Goal: Task Accomplishment & Management: Manage account settings

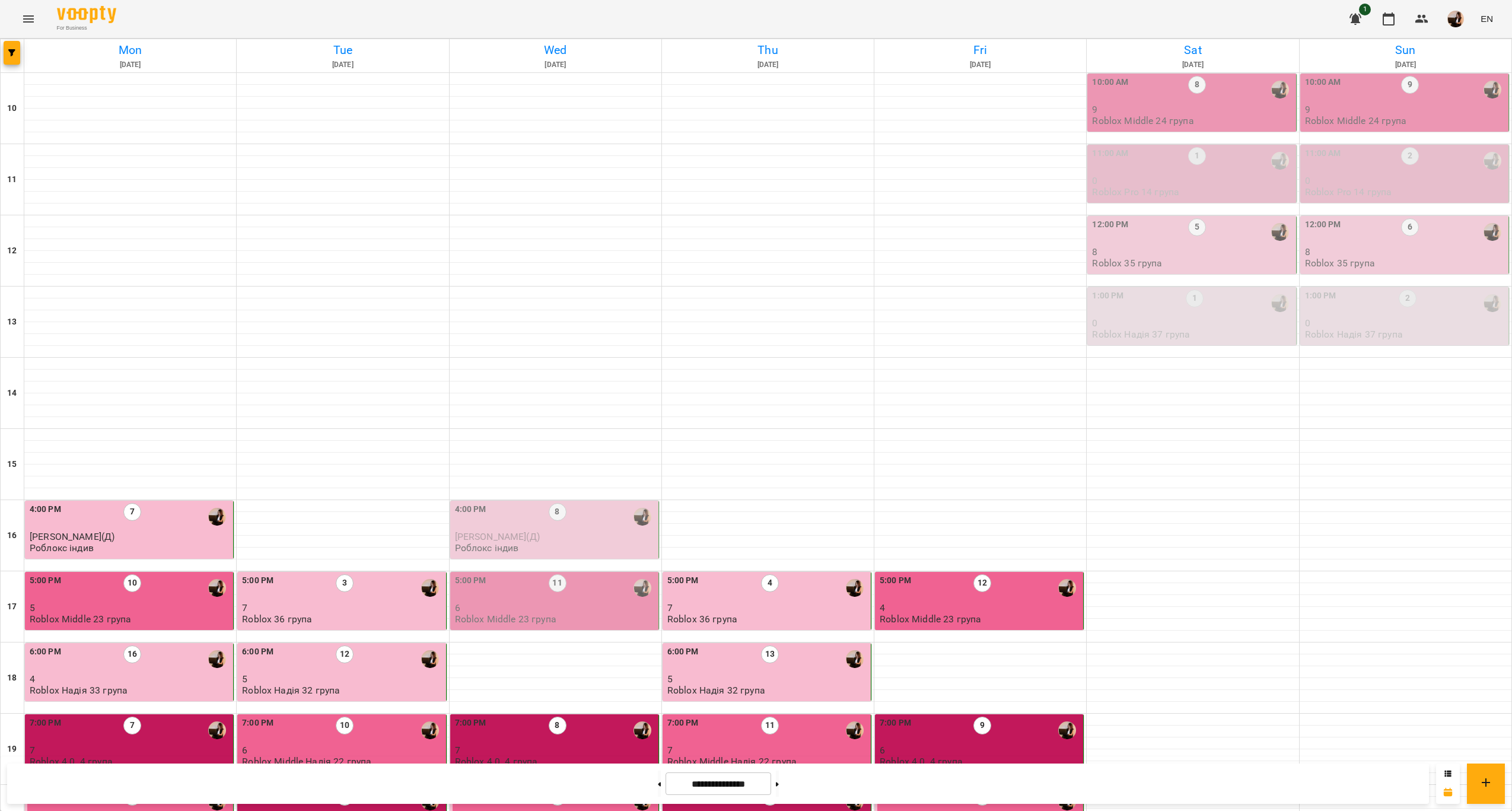
click at [1212, 104] on div "10:00 AM 8" at bounding box center [1192, 89] width 201 height 28
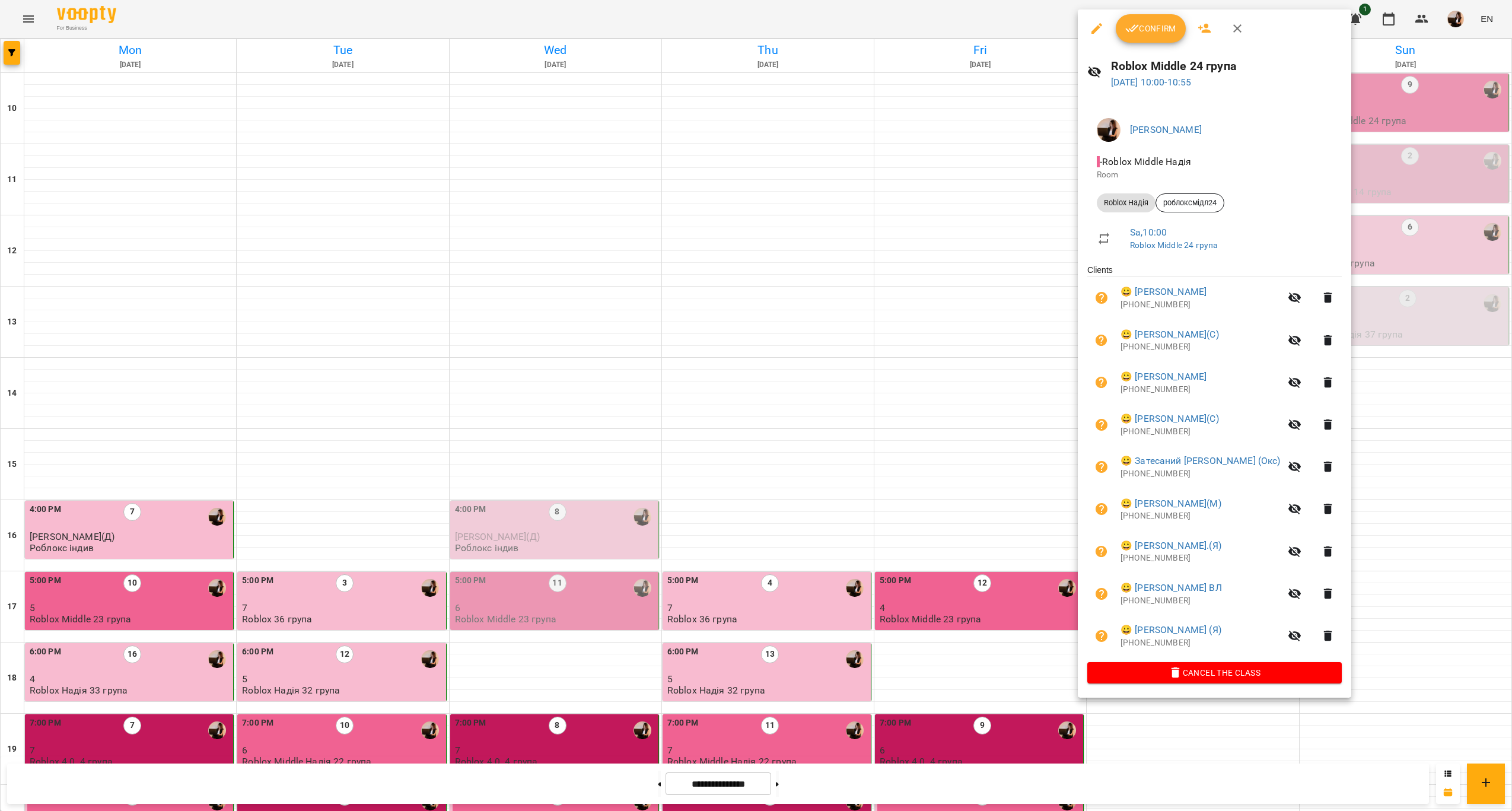
click at [752, 590] on div at bounding box center [756, 406] width 1512 height 811
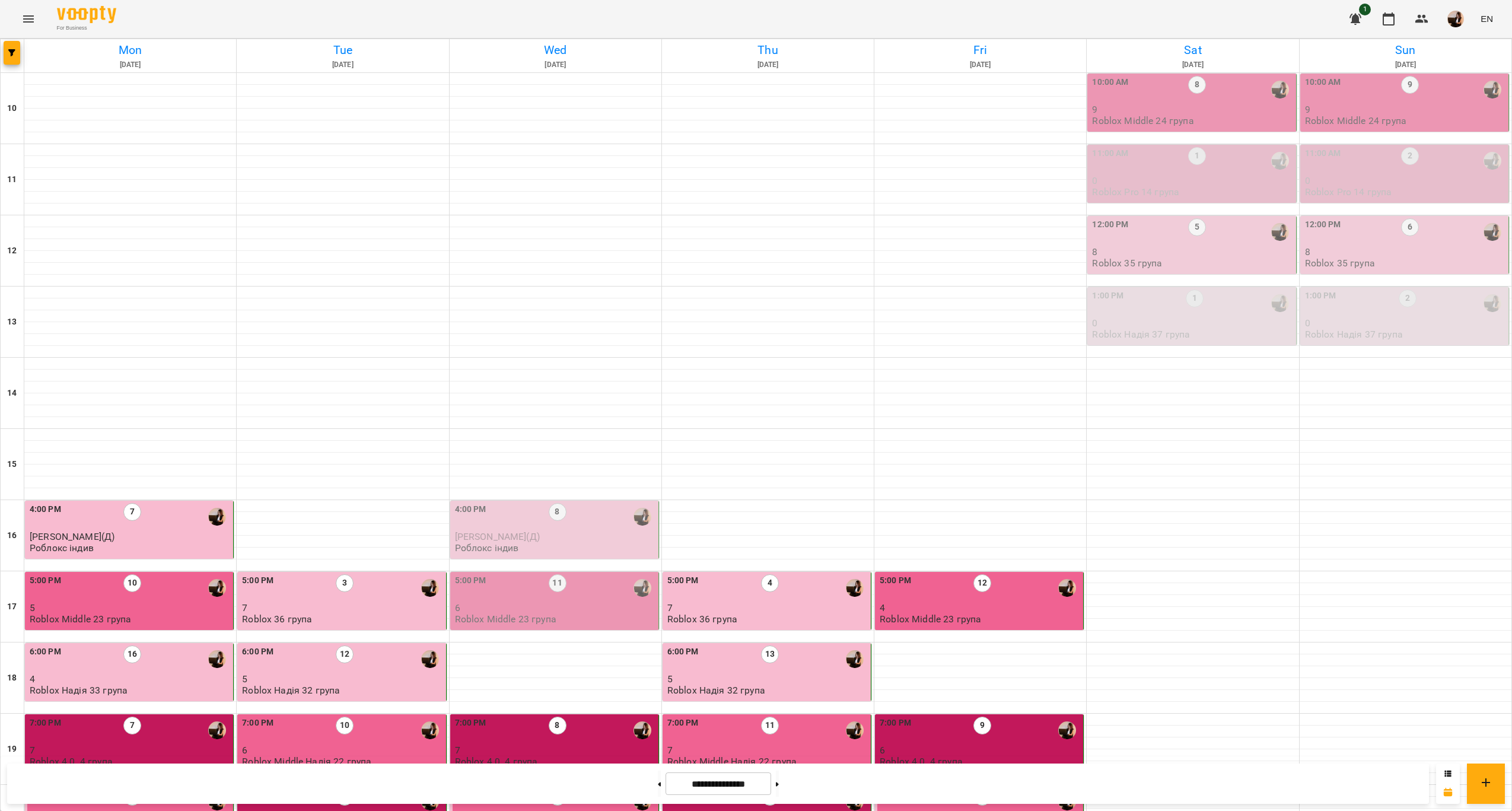
click at [1208, 102] on div "10:00 AM 8" at bounding box center [1192, 89] width 201 height 27
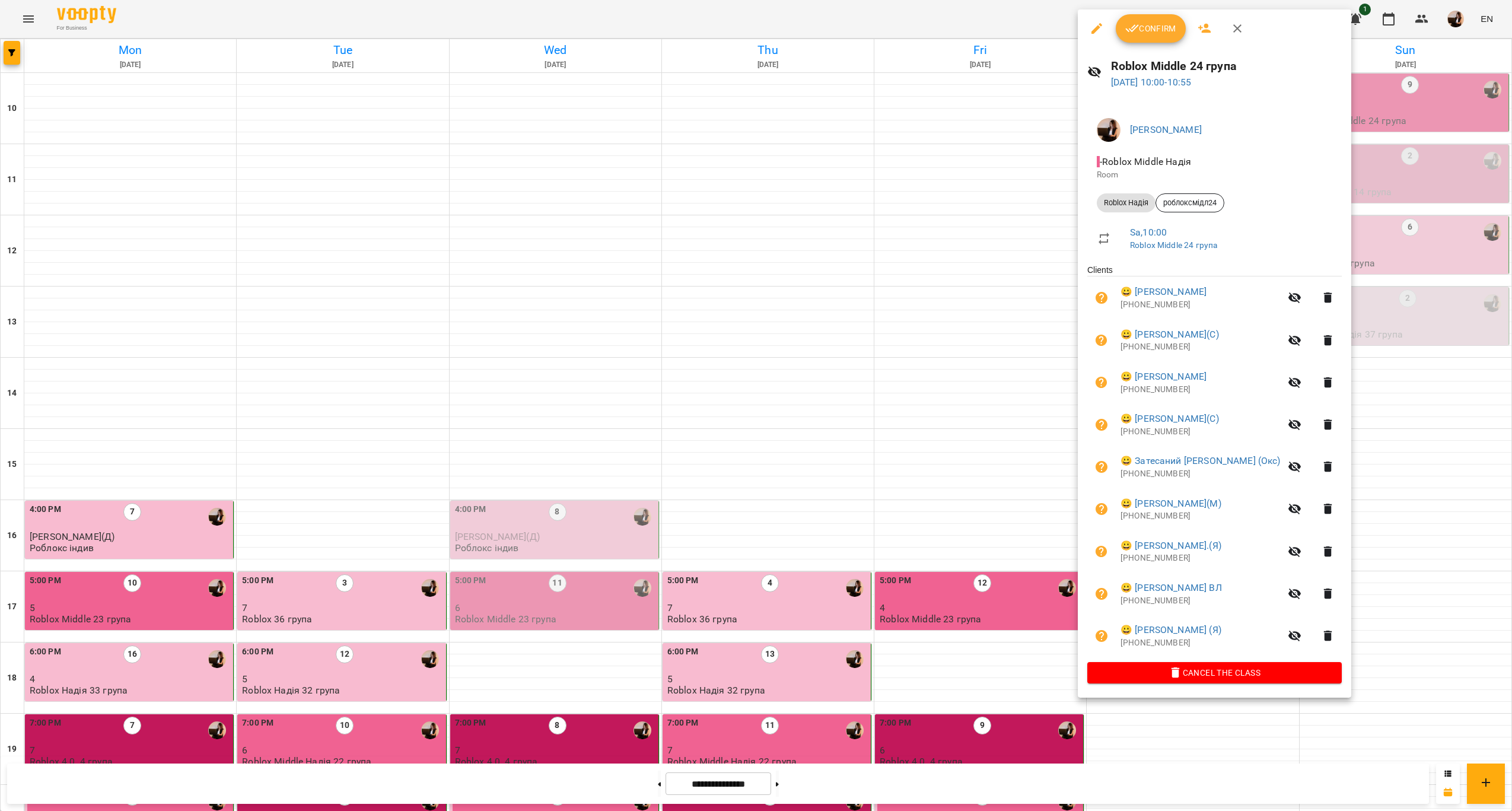
click at [1146, 23] on span "Confirm" at bounding box center [1151, 28] width 51 height 14
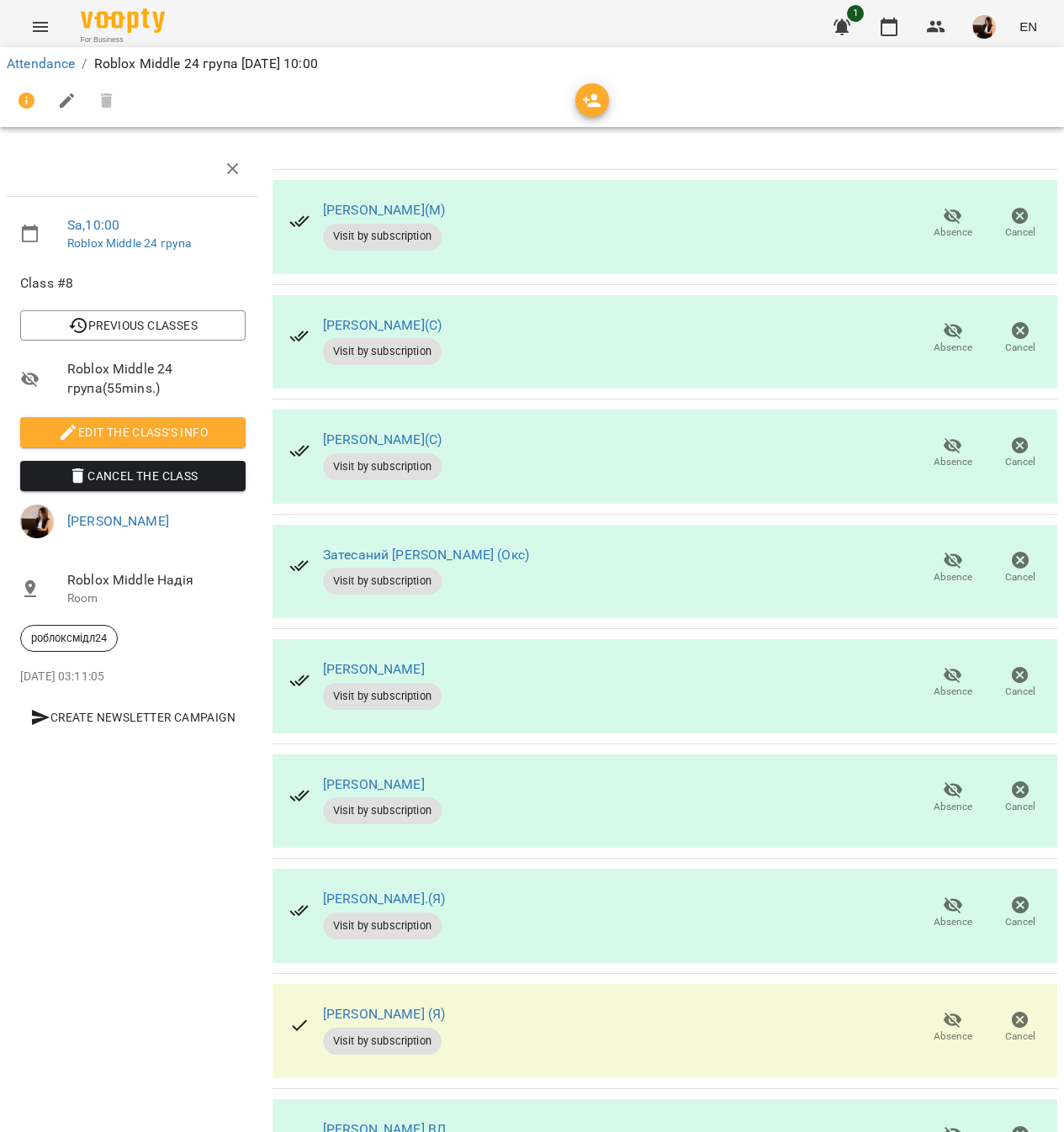
scroll to position [111, 0]
click at [944, 322] on icon "button" at bounding box center [953, 330] width 19 height 16
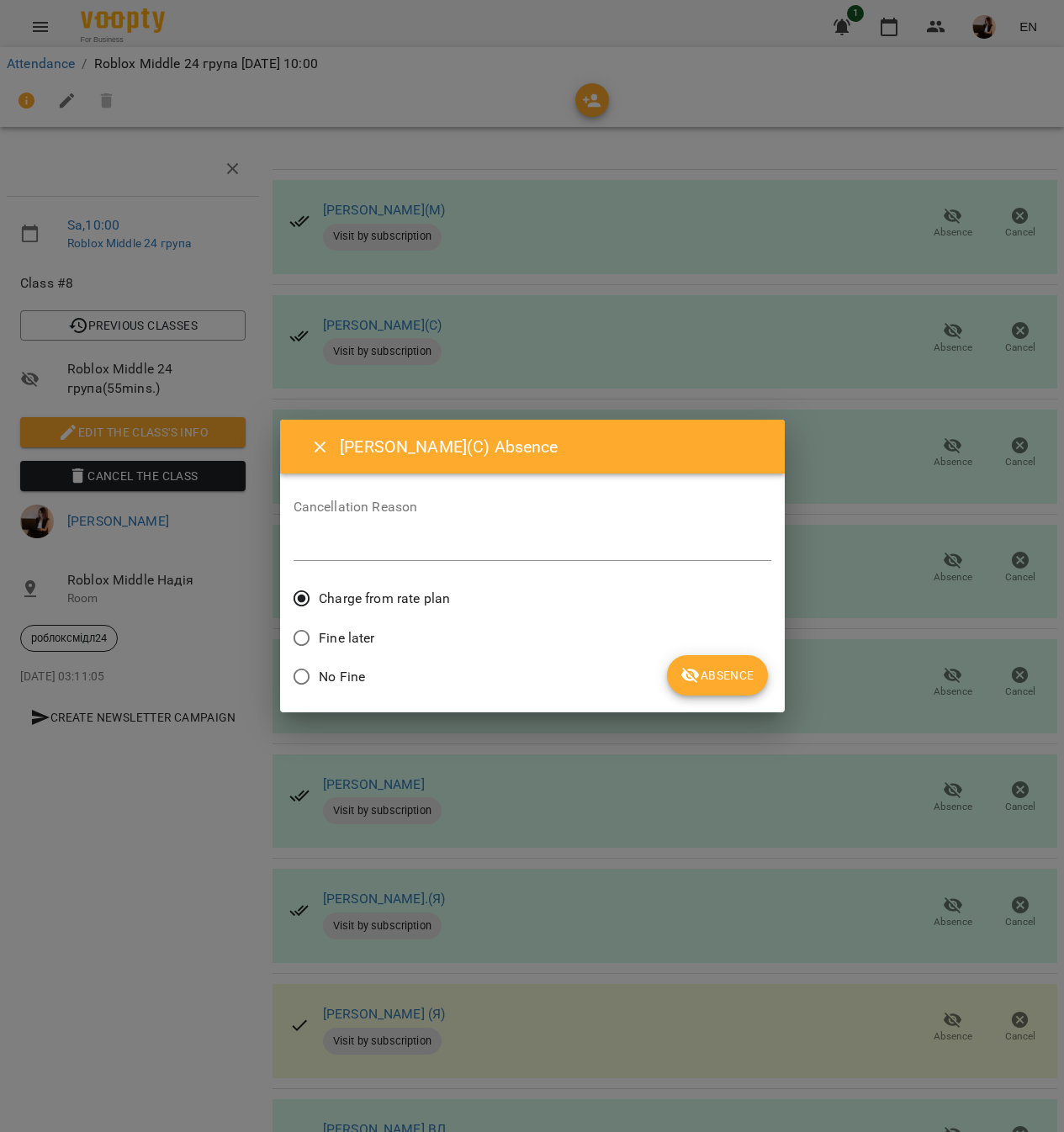
click at [726, 680] on span "Absence" at bounding box center [716, 675] width 73 height 20
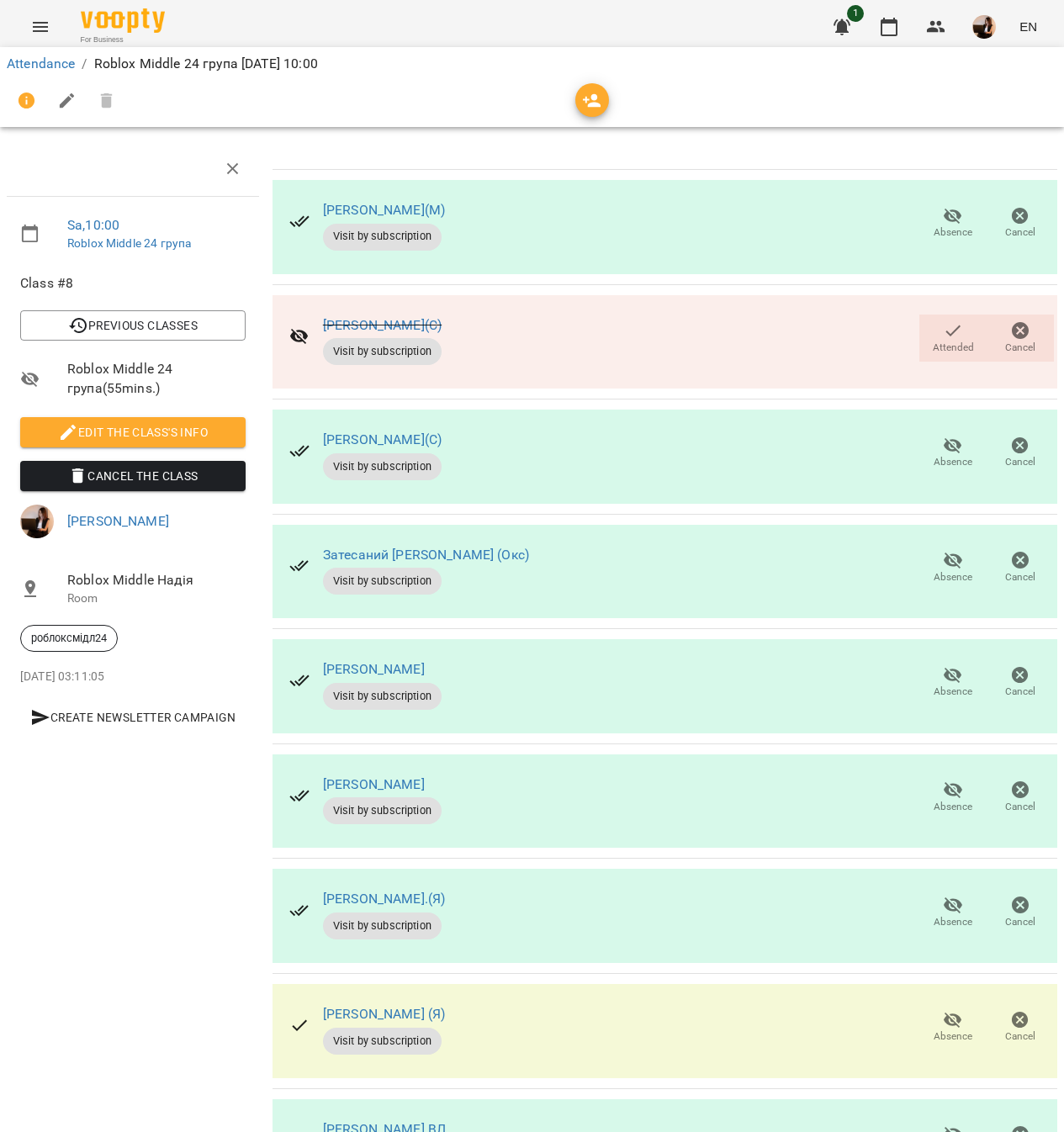
click at [939, 800] on span "Absence" at bounding box center [953, 807] width 39 height 15
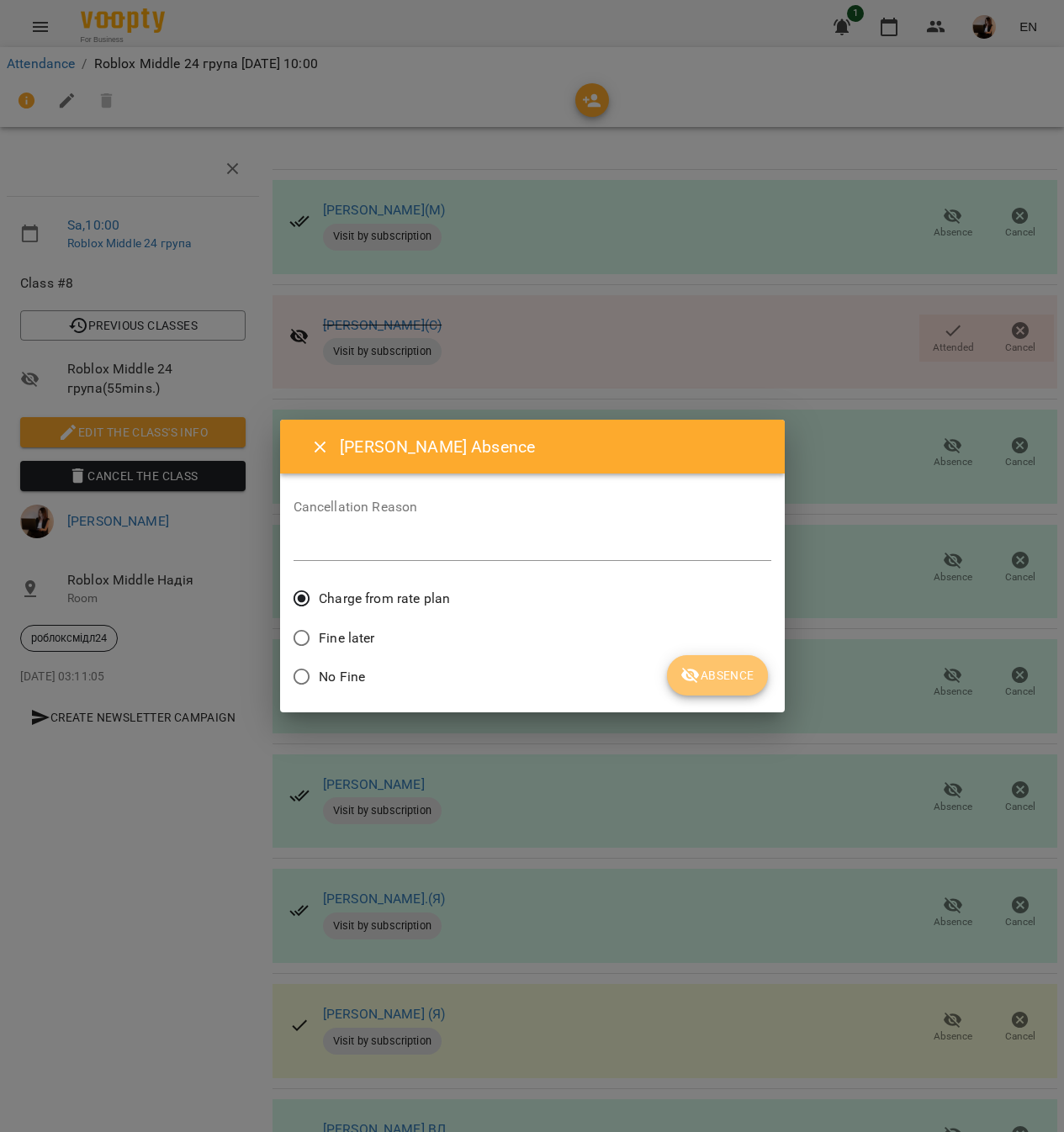
click at [724, 683] on span "Absence" at bounding box center [716, 675] width 73 height 20
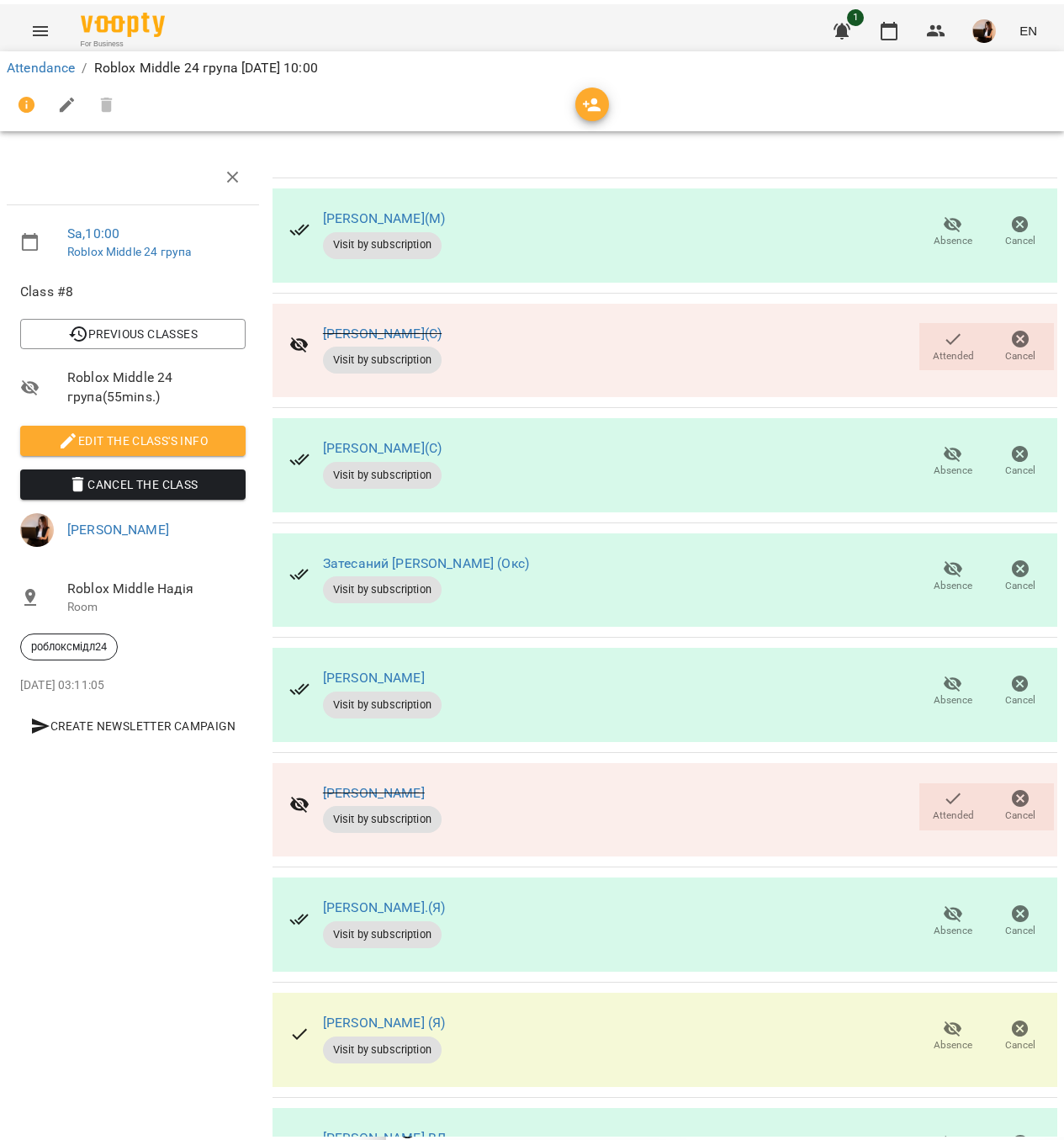
scroll to position [0, 0]
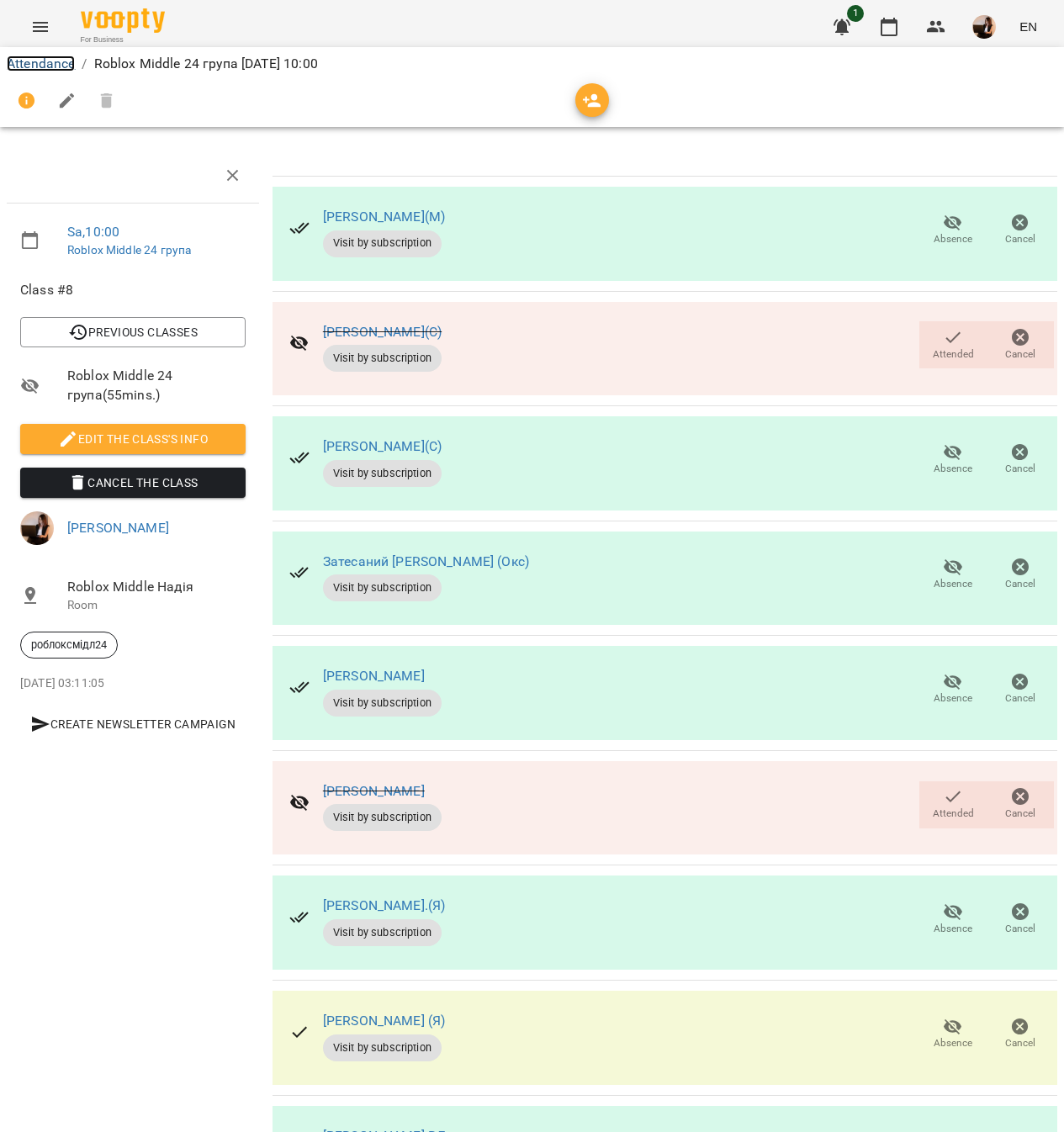
click at [54, 62] on link "Attendance" at bounding box center [41, 63] width 68 height 16
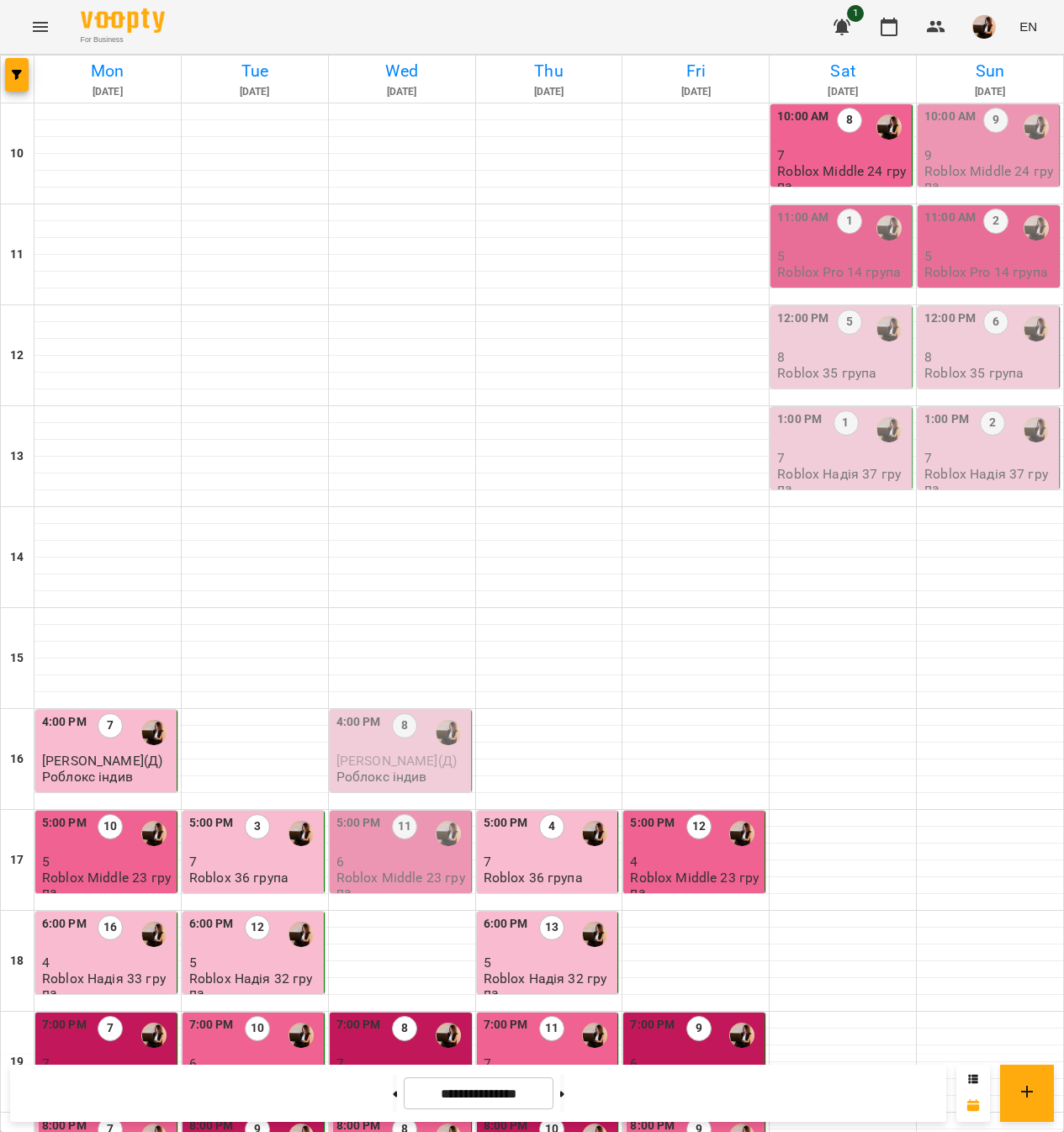
click at [857, 148] on p "7" at bounding box center [843, 155] width 132 height 15
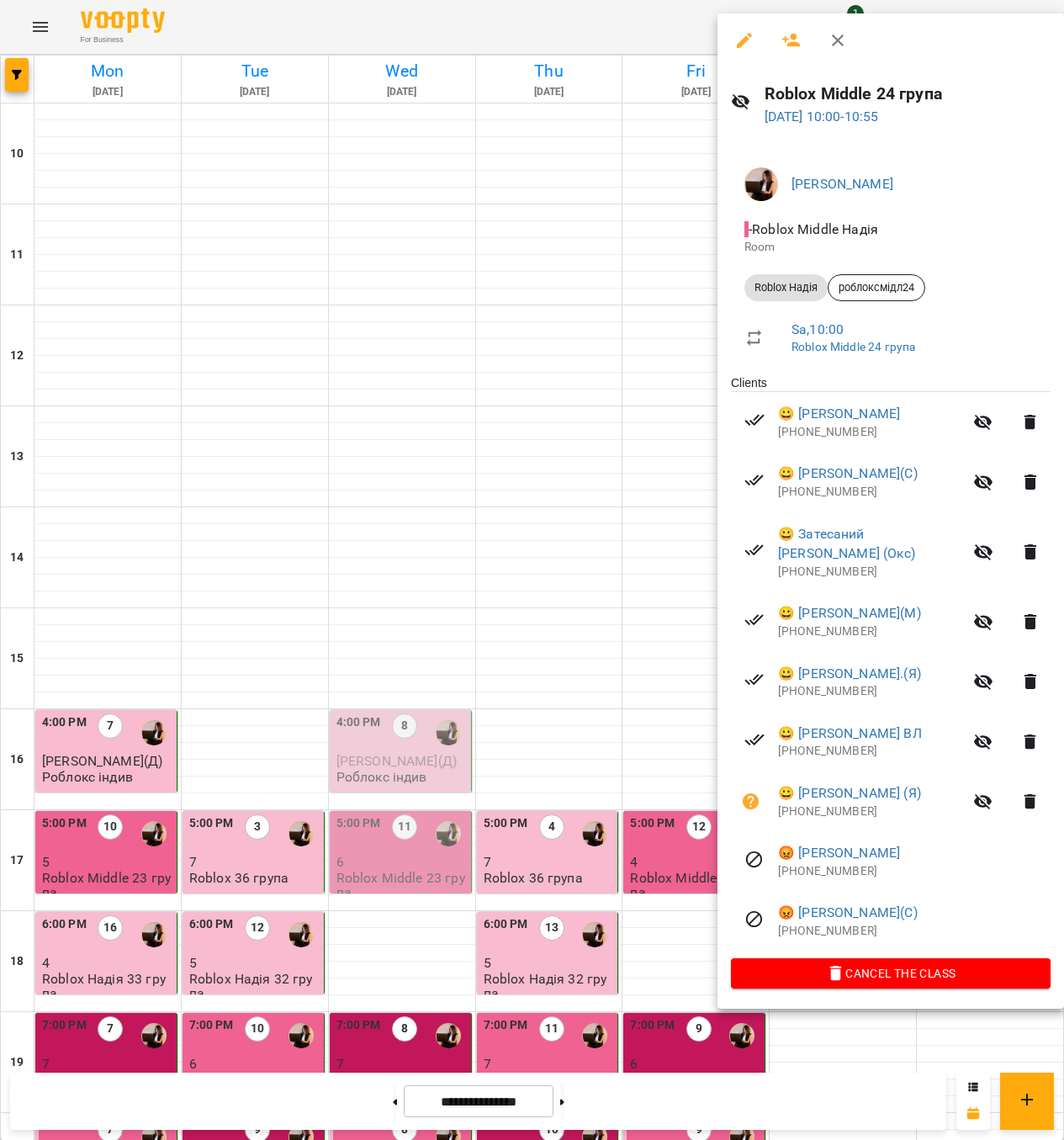
click at [543, 344] on div at bounding box center [532, 570] width 1064 height 1140
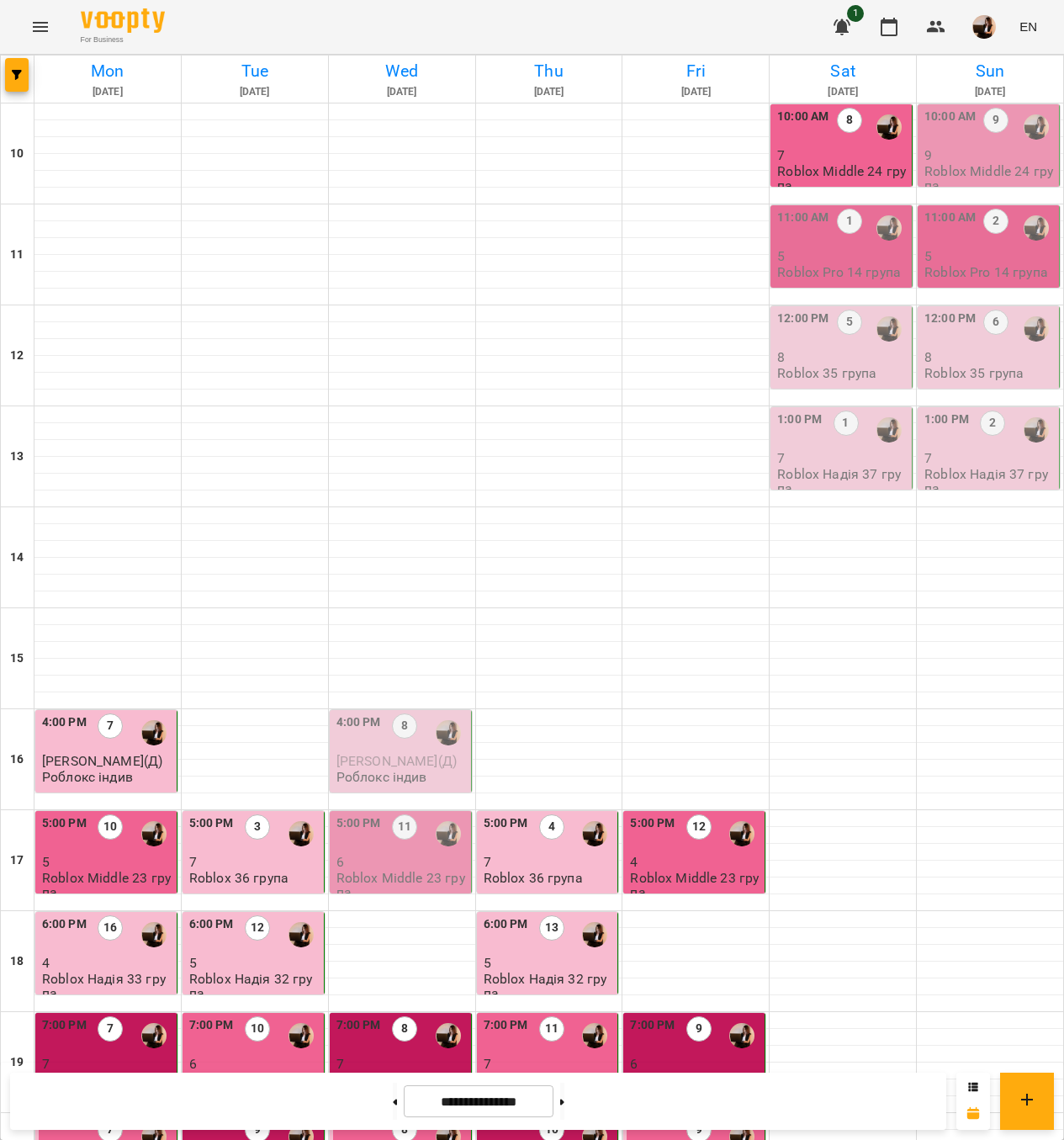
click at [837, 233] on div "1" at bounding box center [850, 228] width 25 height 39
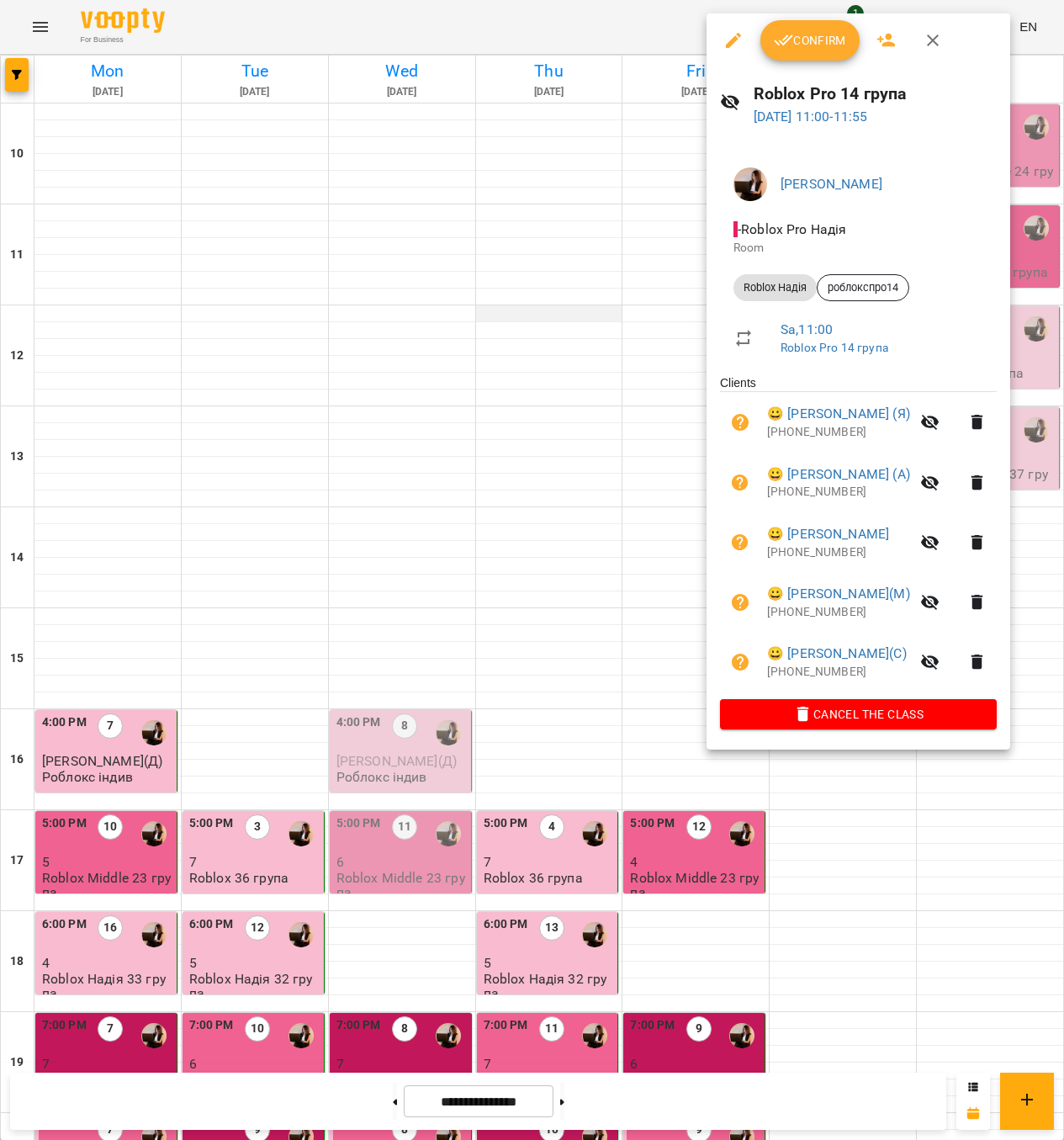
click at [539, 302] on div at bounding box center [532, 570] width 1064 height 1140
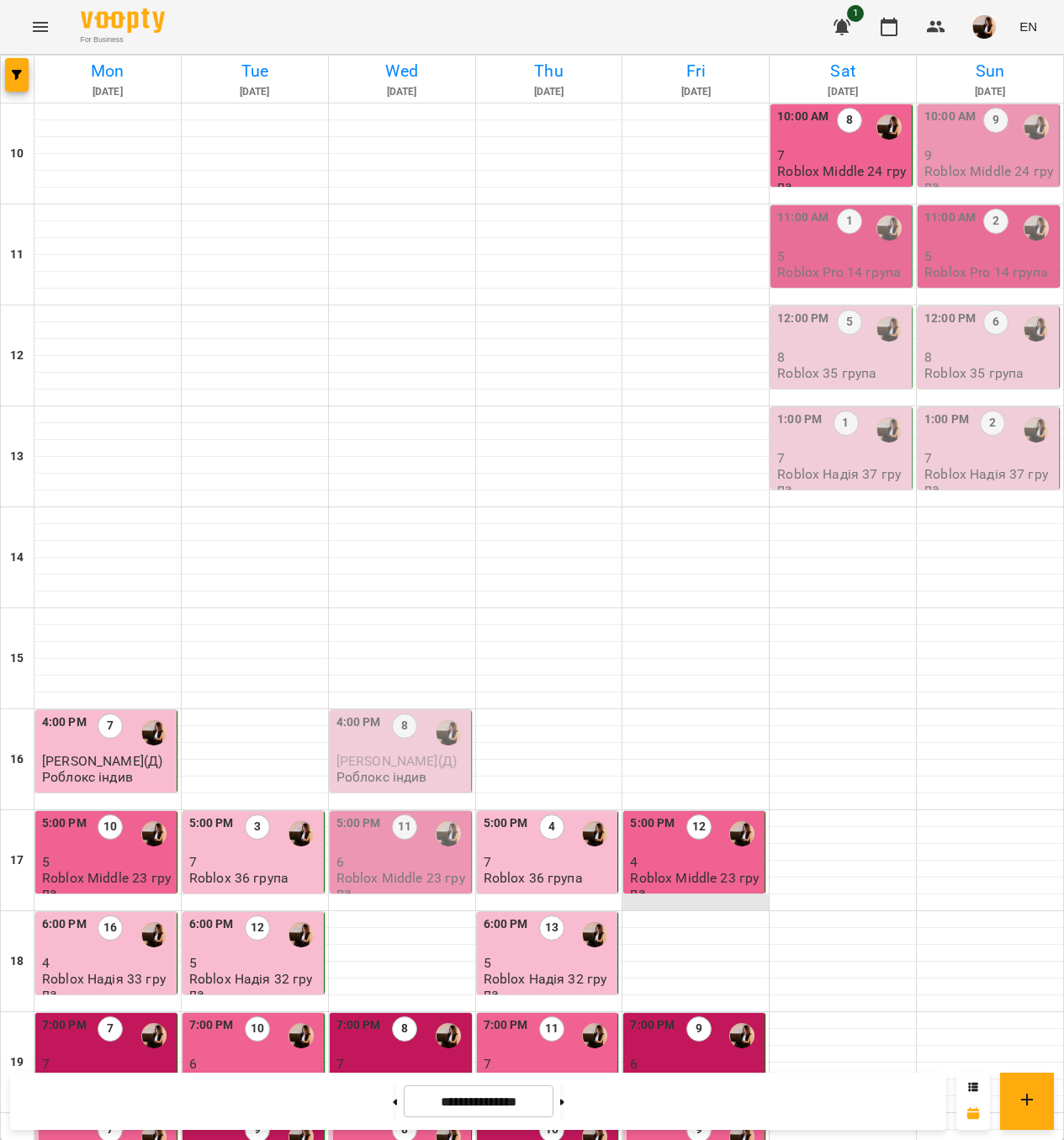
scroll to position [352, 0]
click at [100, 815] on div "10" at bounding box center [110, 834] width 25 height 39
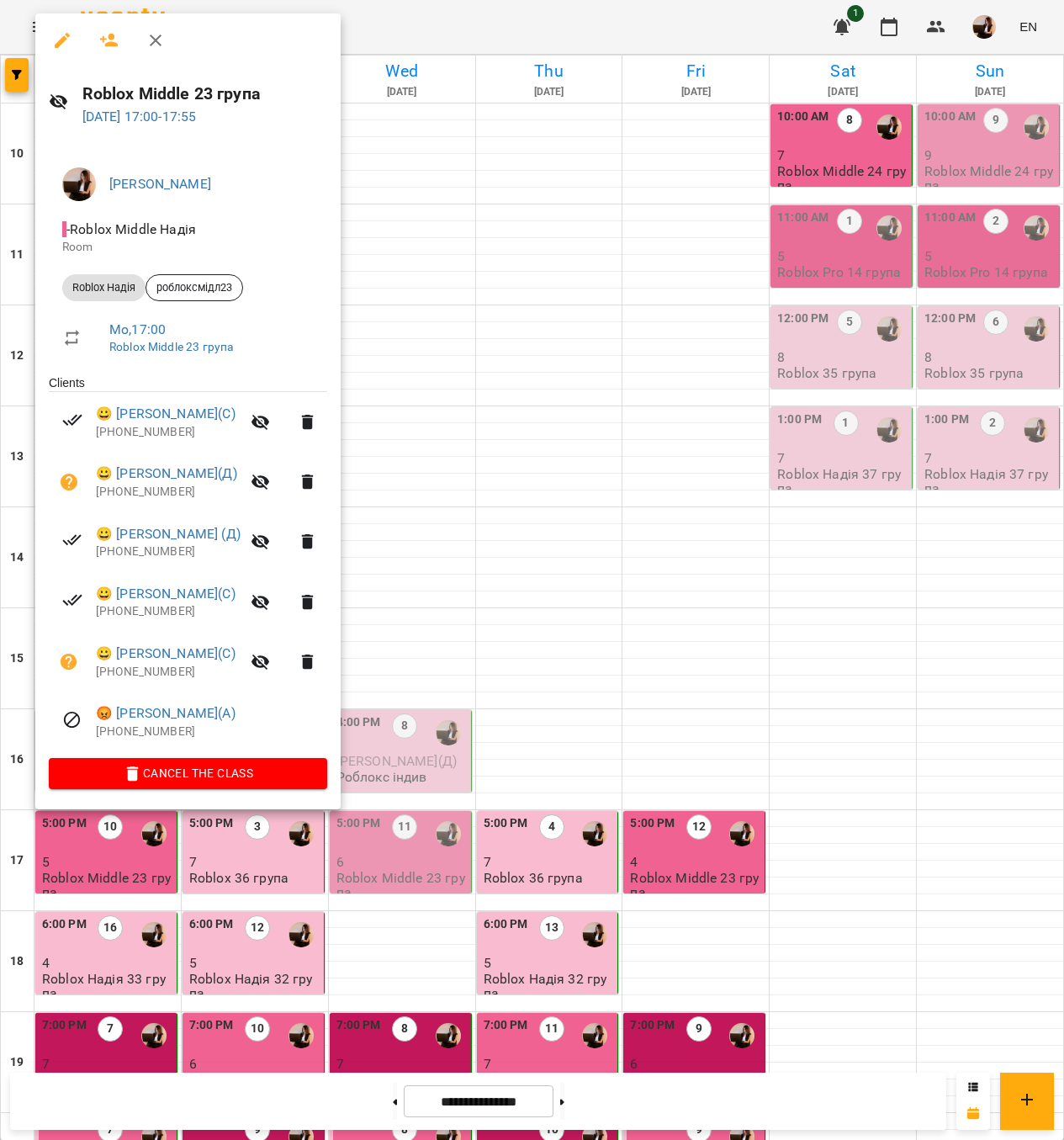
click at [577, 716] on div at bounding box center [532, 570] width 1064 height 1140
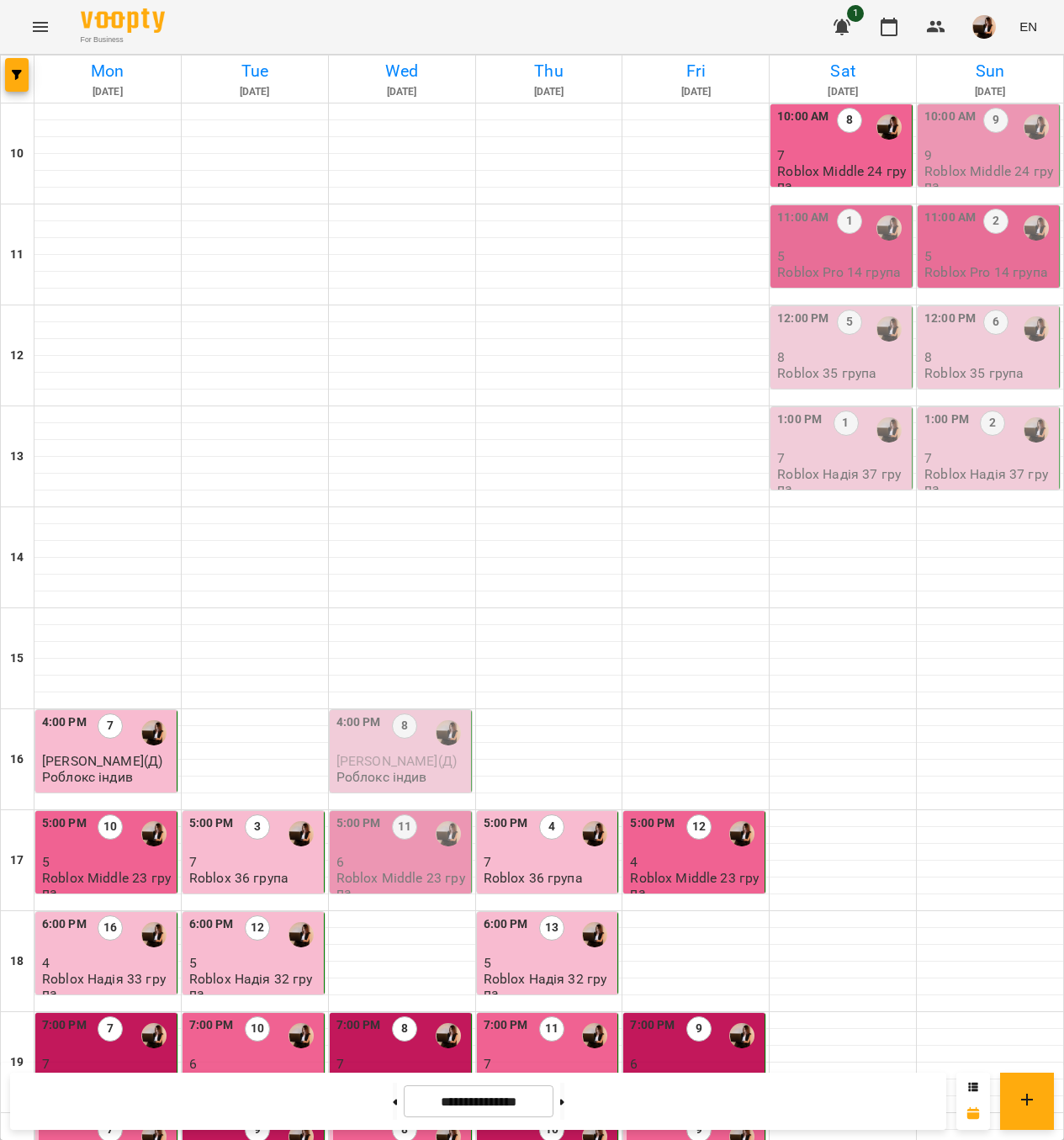
click at [91, 915] on div "6:00 PM 16" at bounding box center [107, 934] width 132 height 39
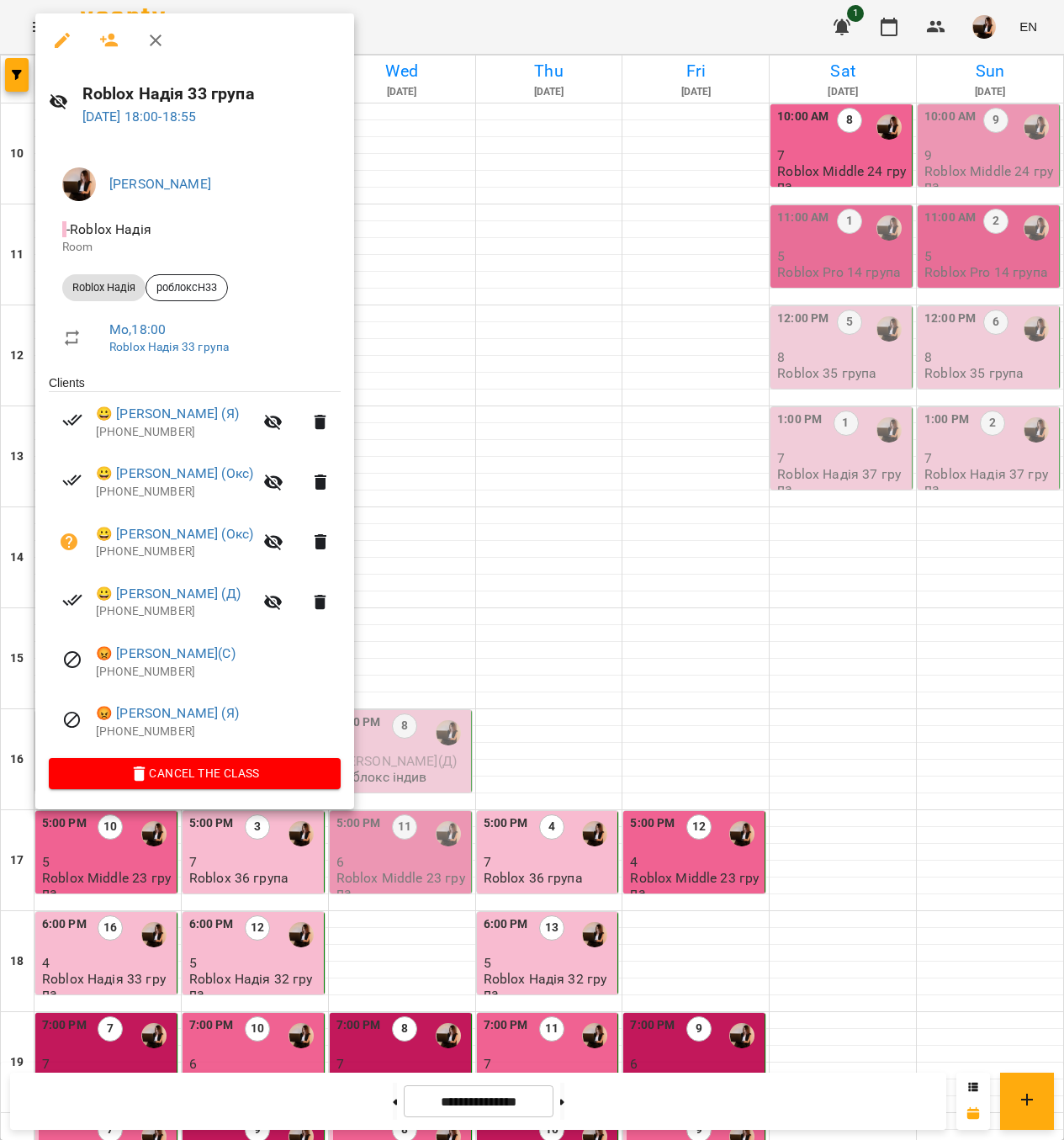
click at [777, 339] on div at bounding box center [532, 570] width 1064 height 1140
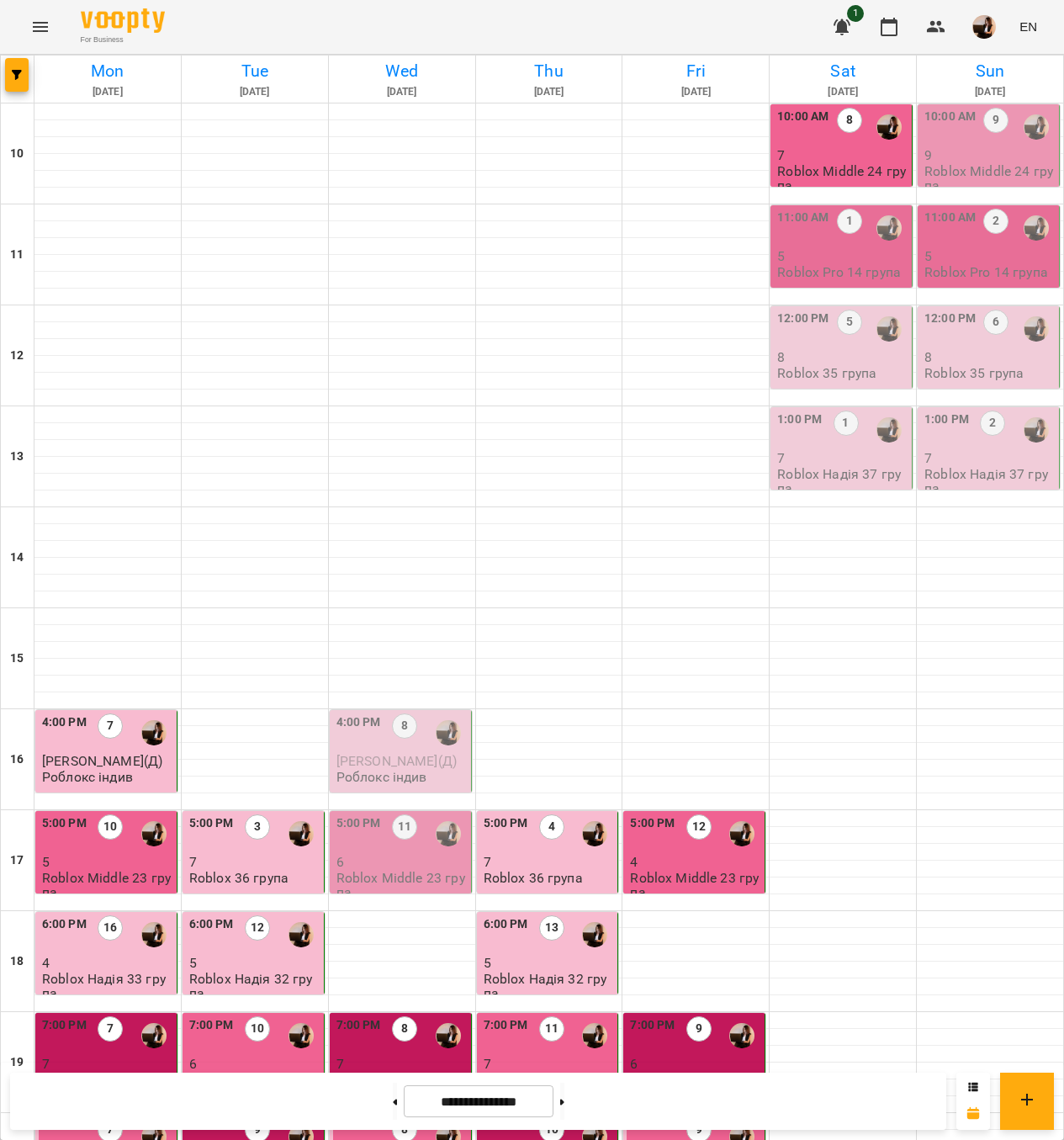
scroll to position [0, 0]
click at [877, 133] on img "Надія Шрай" at bounding box center [890, 127] width 25 height 25
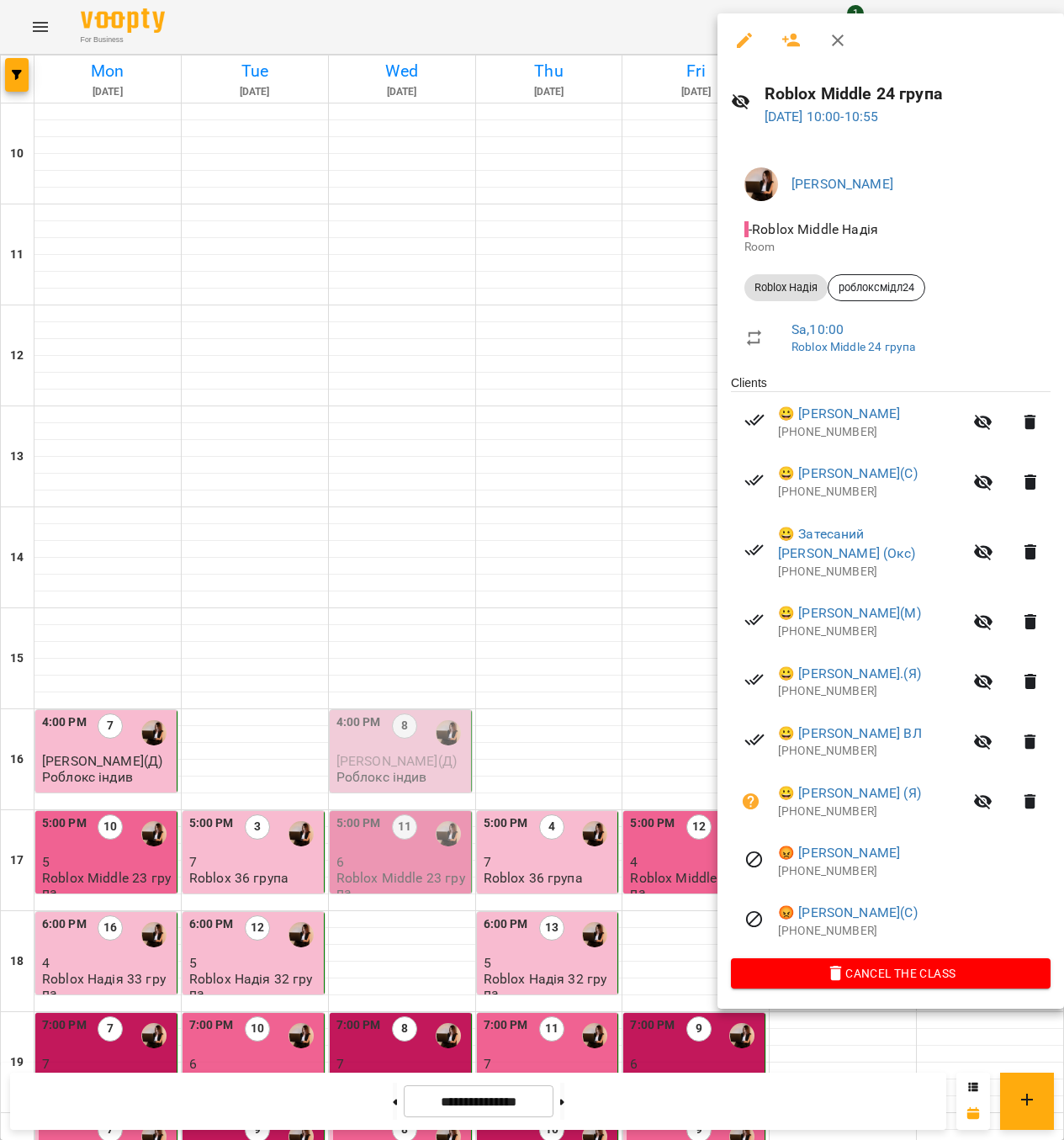
click at [593, 192] on div at bounding box center [532, 570] width 1064 height 1140
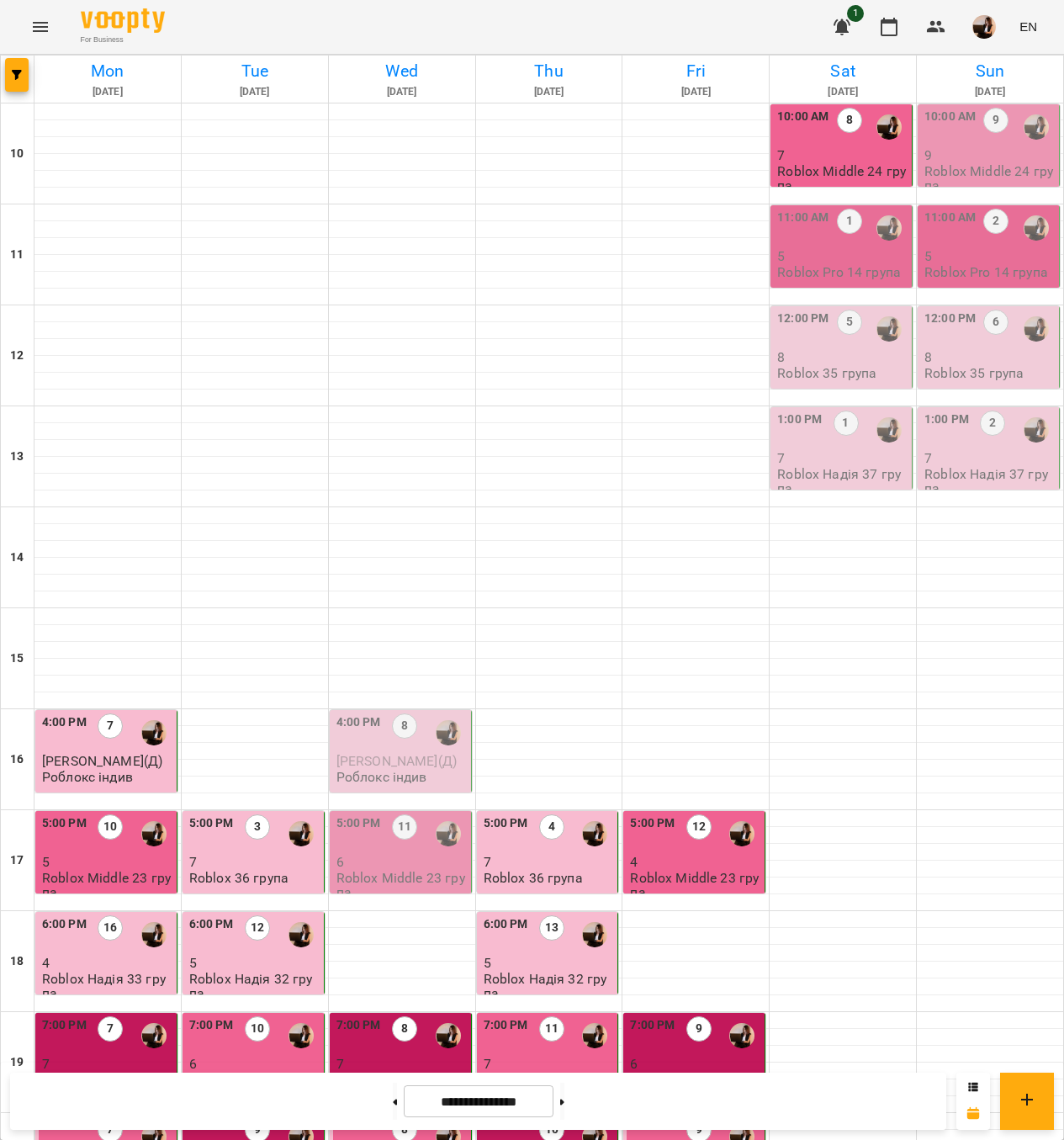
click at [819, 252] on p "5" at bounding box center [843, 256] width 132 height 15
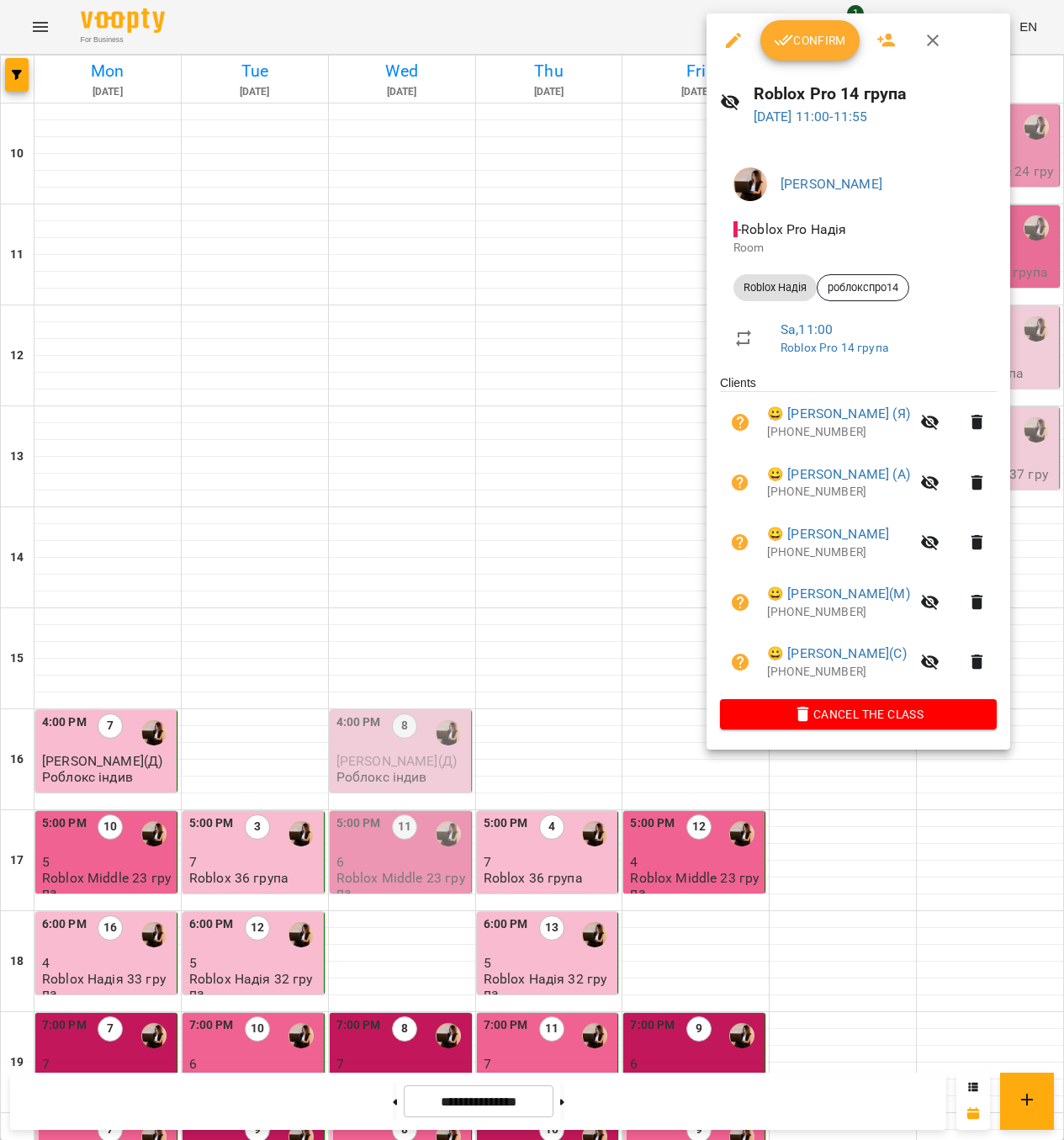
click at [76, 846] on div at bounding box center [532, 570] width 1064 height 1140
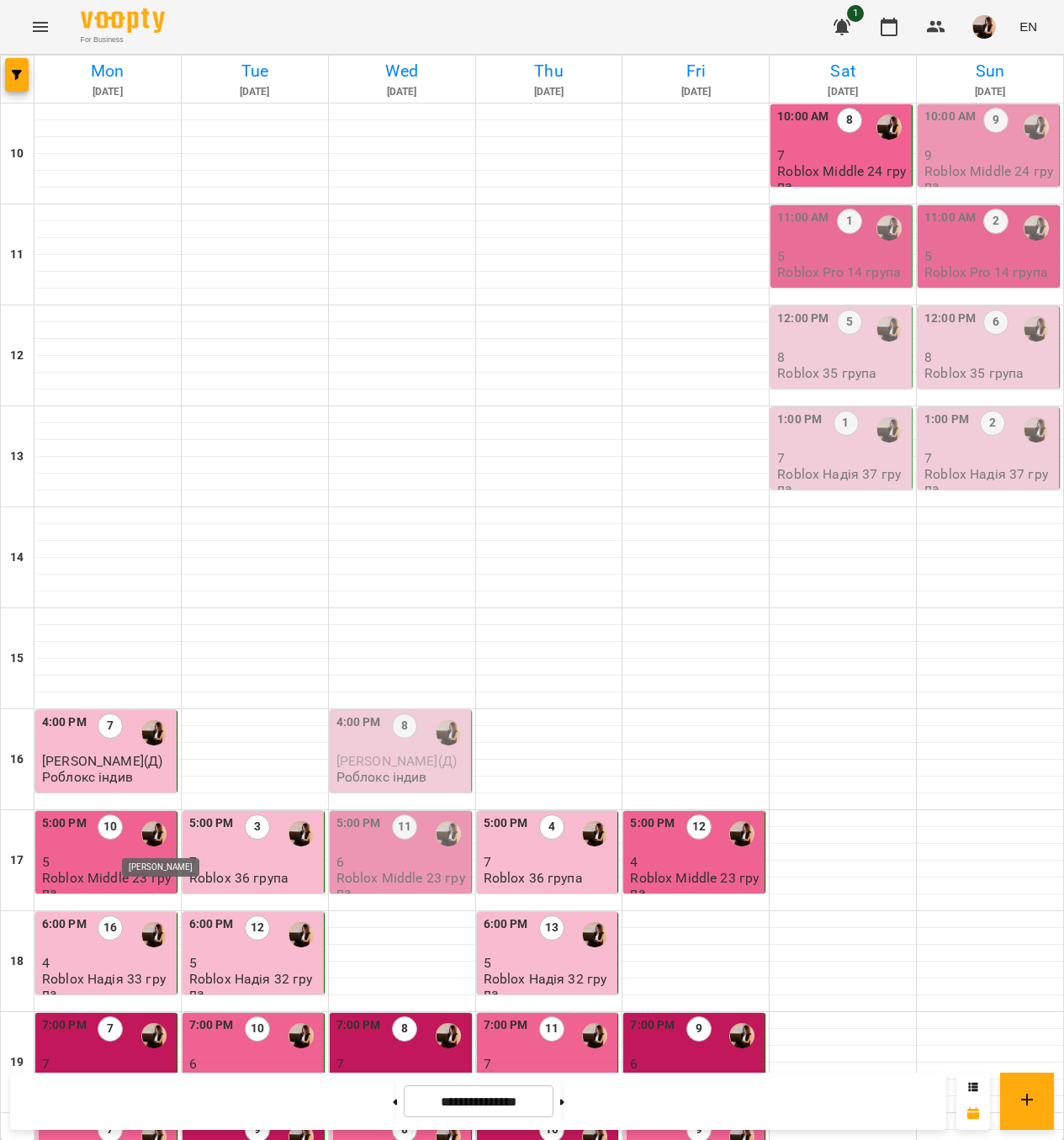
scroll to position [252, 0]
click at [140, 956] on p "4" at bounding box center [107, 963] width 132 height 15
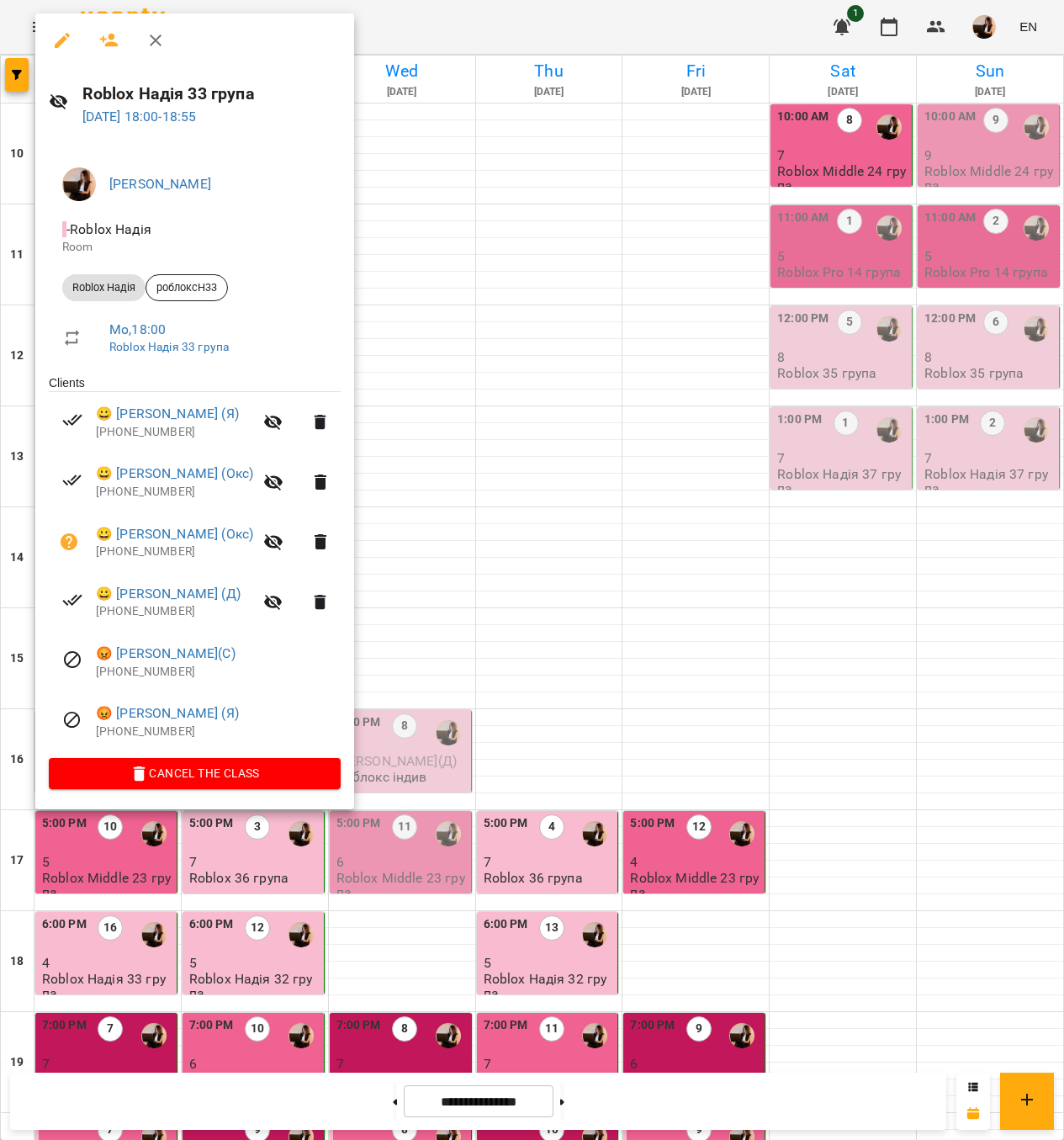
click at [513, 791] on div at bounding box center [532, 570] width 1064 height 1140
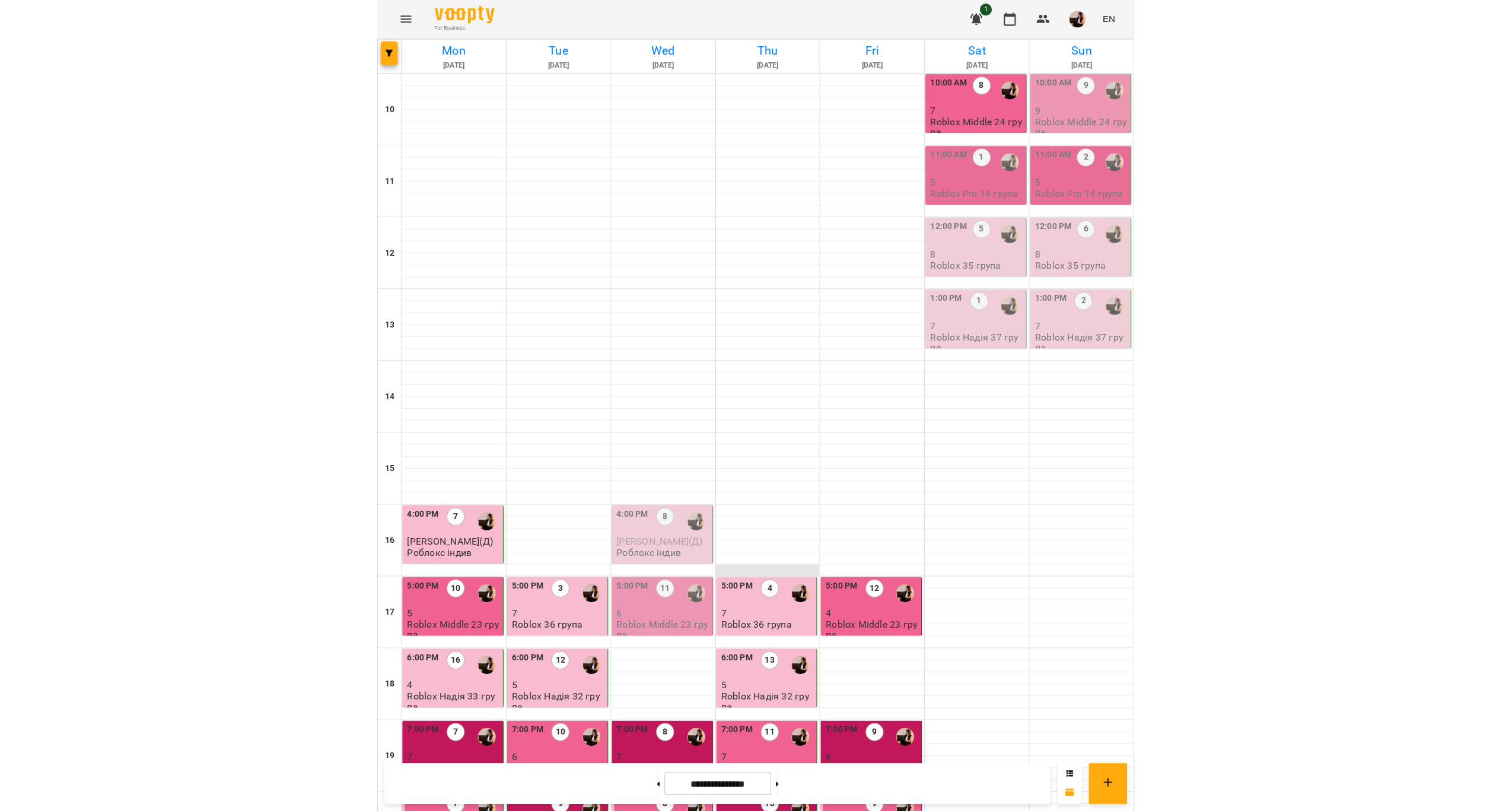
scroll to position [0, 0]
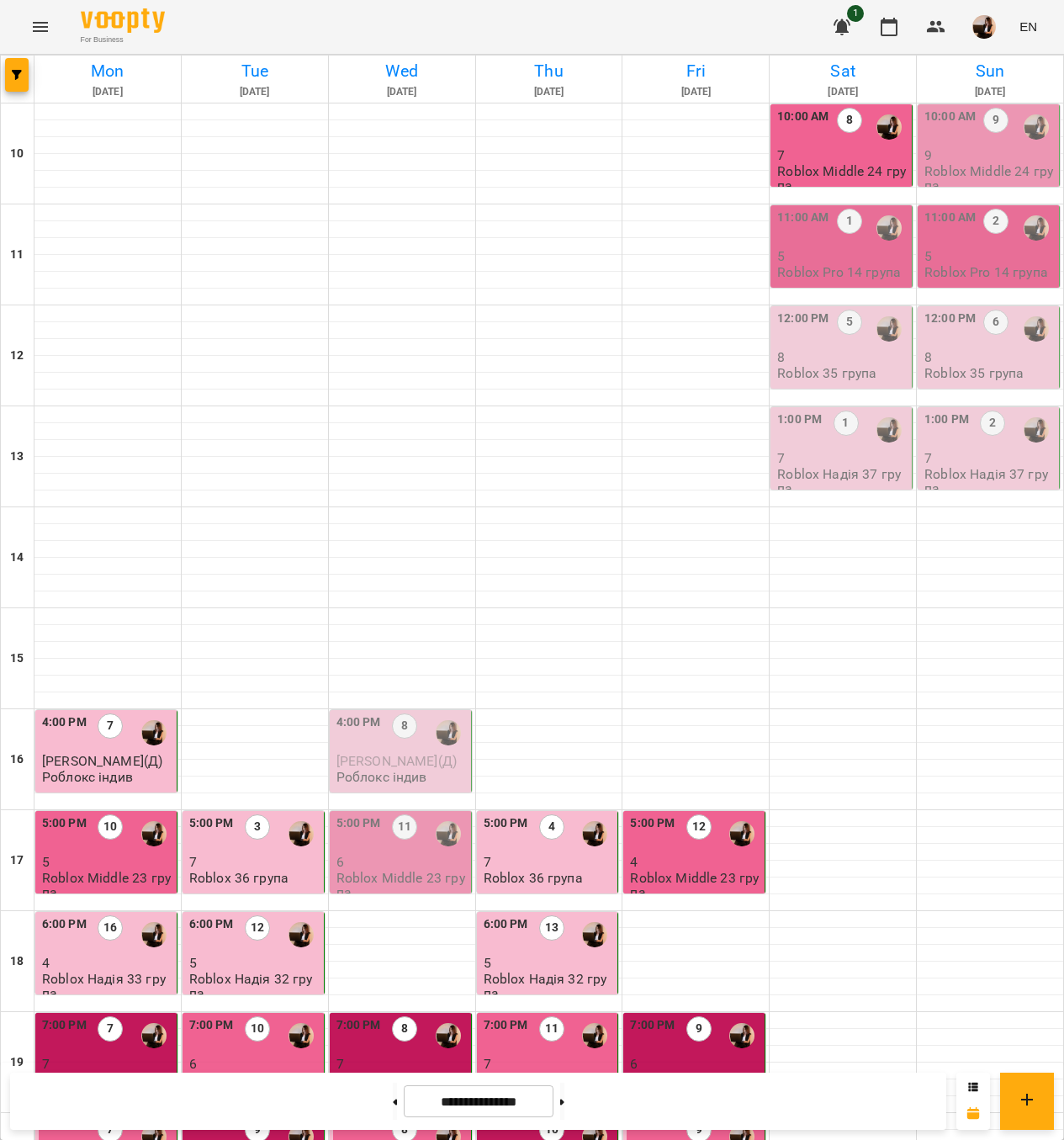
click at [60, 859] on p "5" at bounding box center [107, 861] width 132 height 15
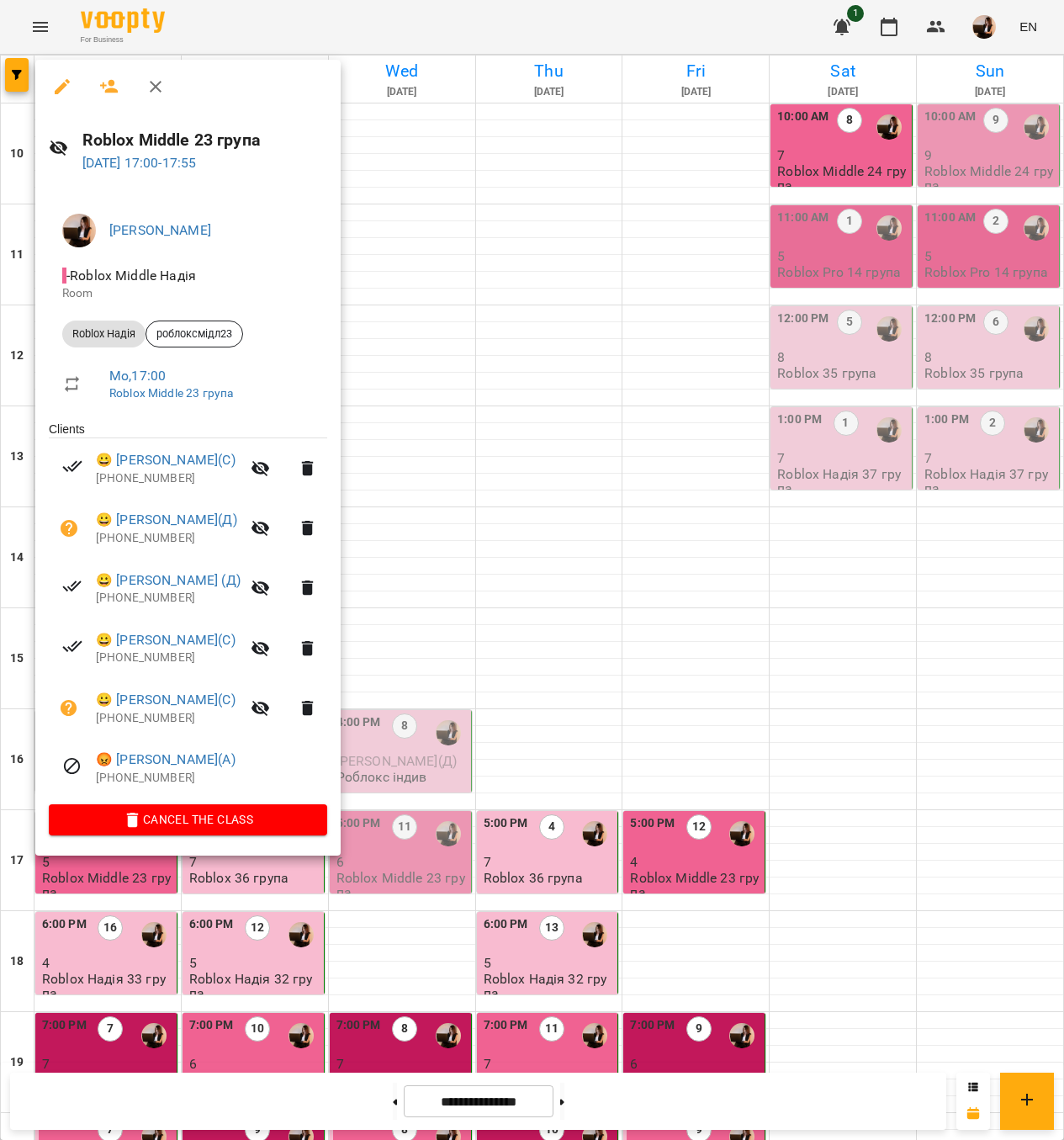
click at [118, 969] on div at bounding box center [532, 570] width 1064 height 1140
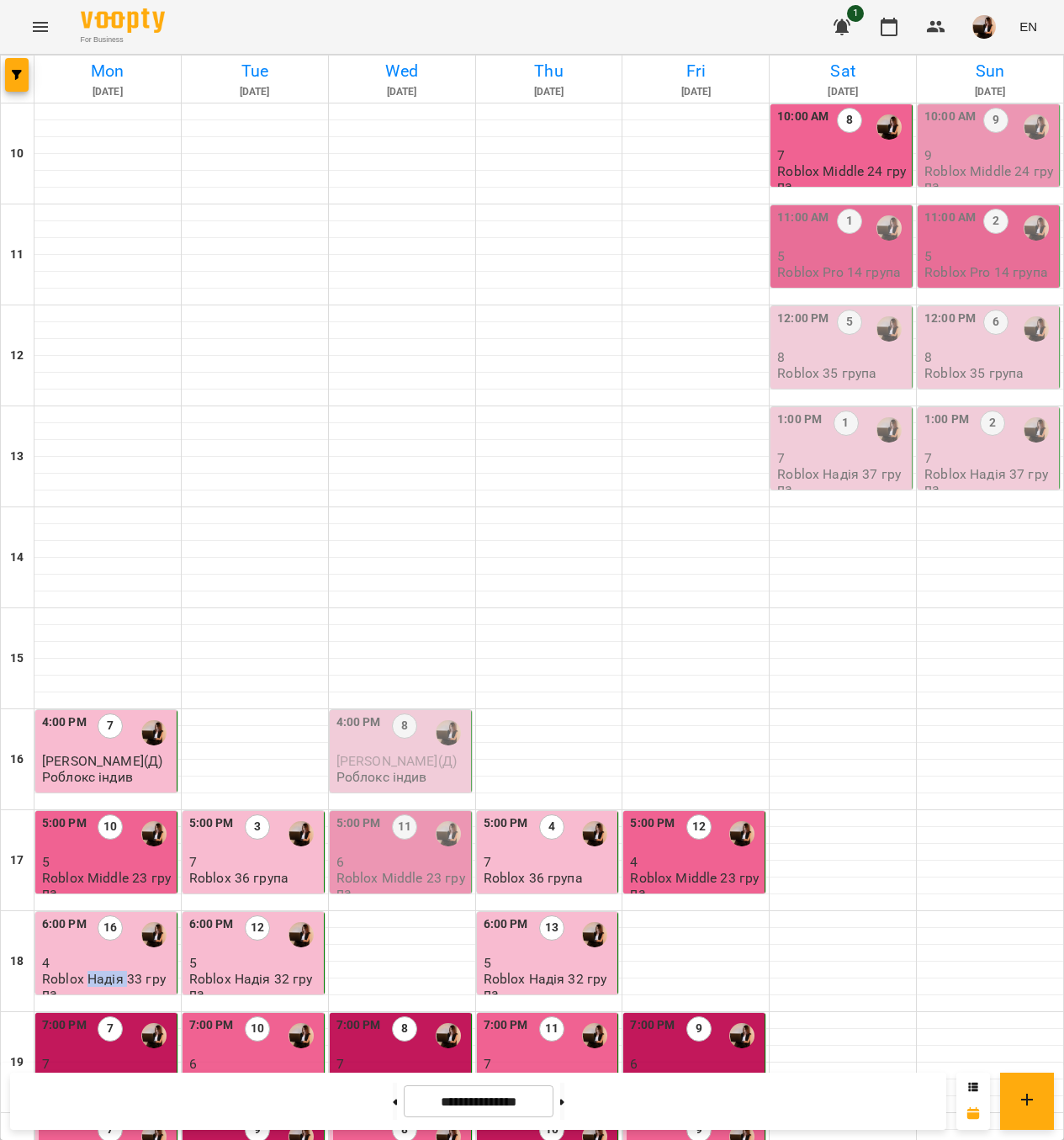
click at [118, 971] on p "Roblox Надія 33 група" at bounding box center [107, 986] width 132 height 29
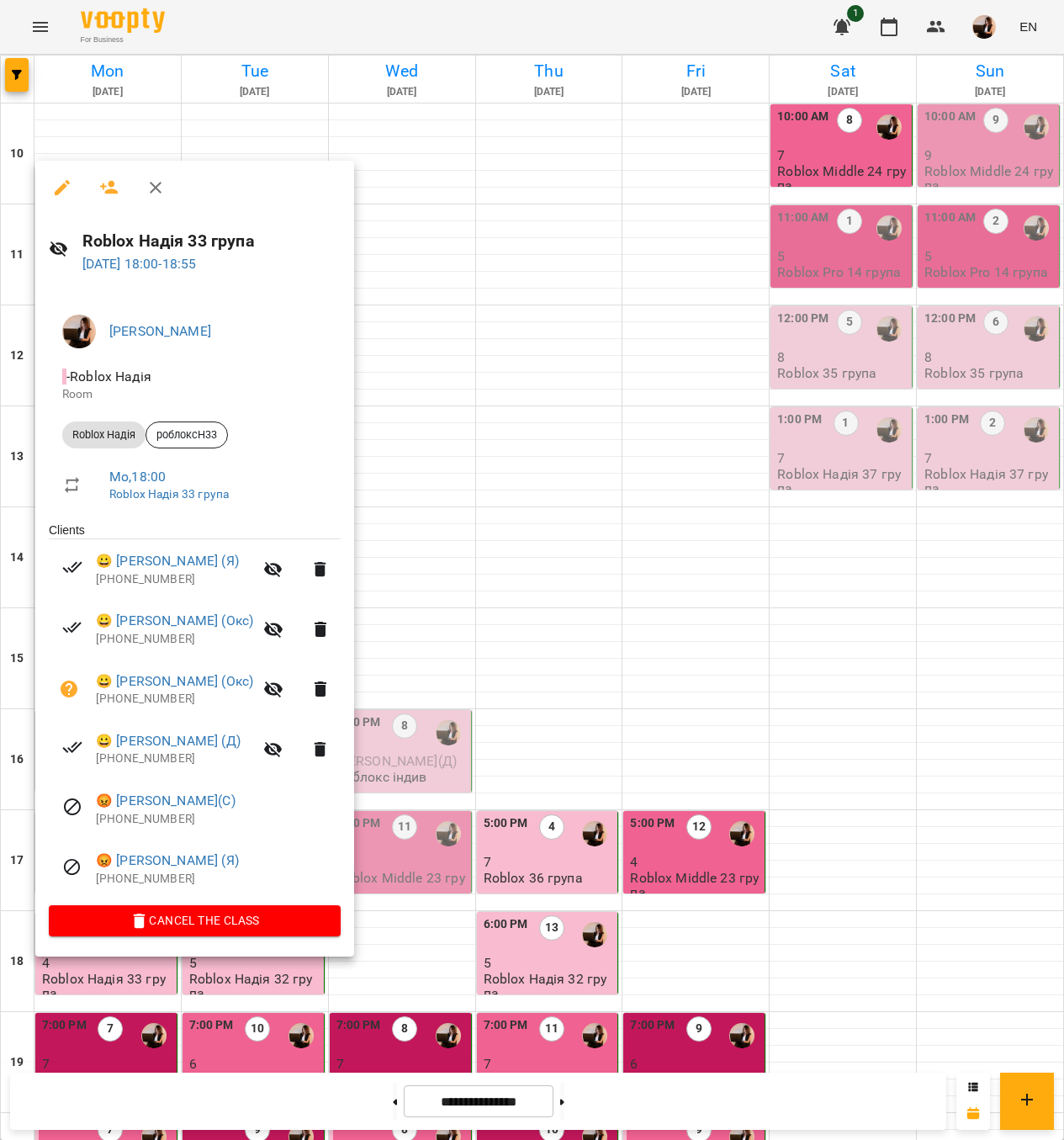
click at [684, 863] on div at bounding box center [532, 570] width 1064 height 1140
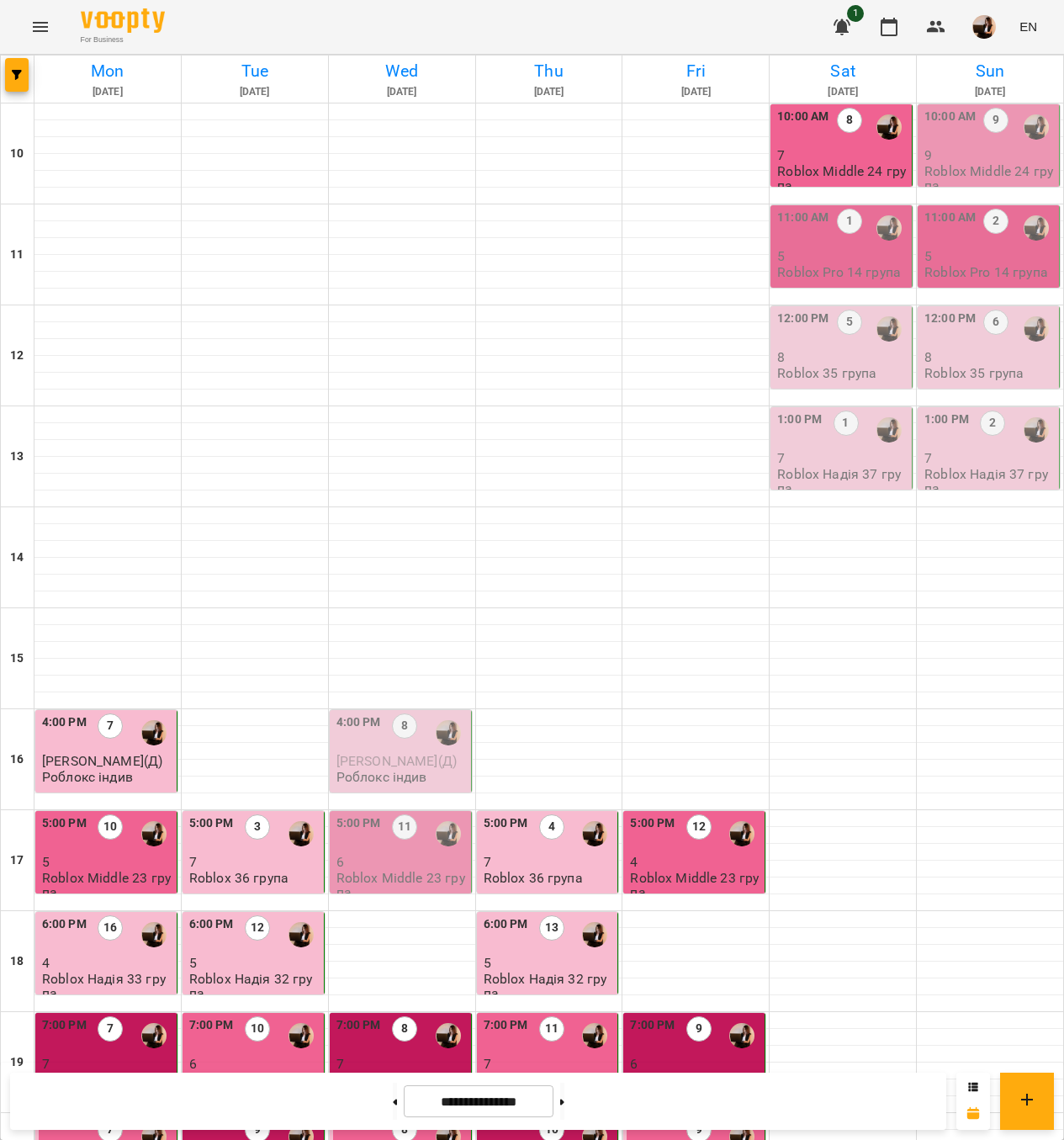
click at [852, 265] on p "Roblox Pro 14 група" at bounding box center [839, 272] width 124 height 15
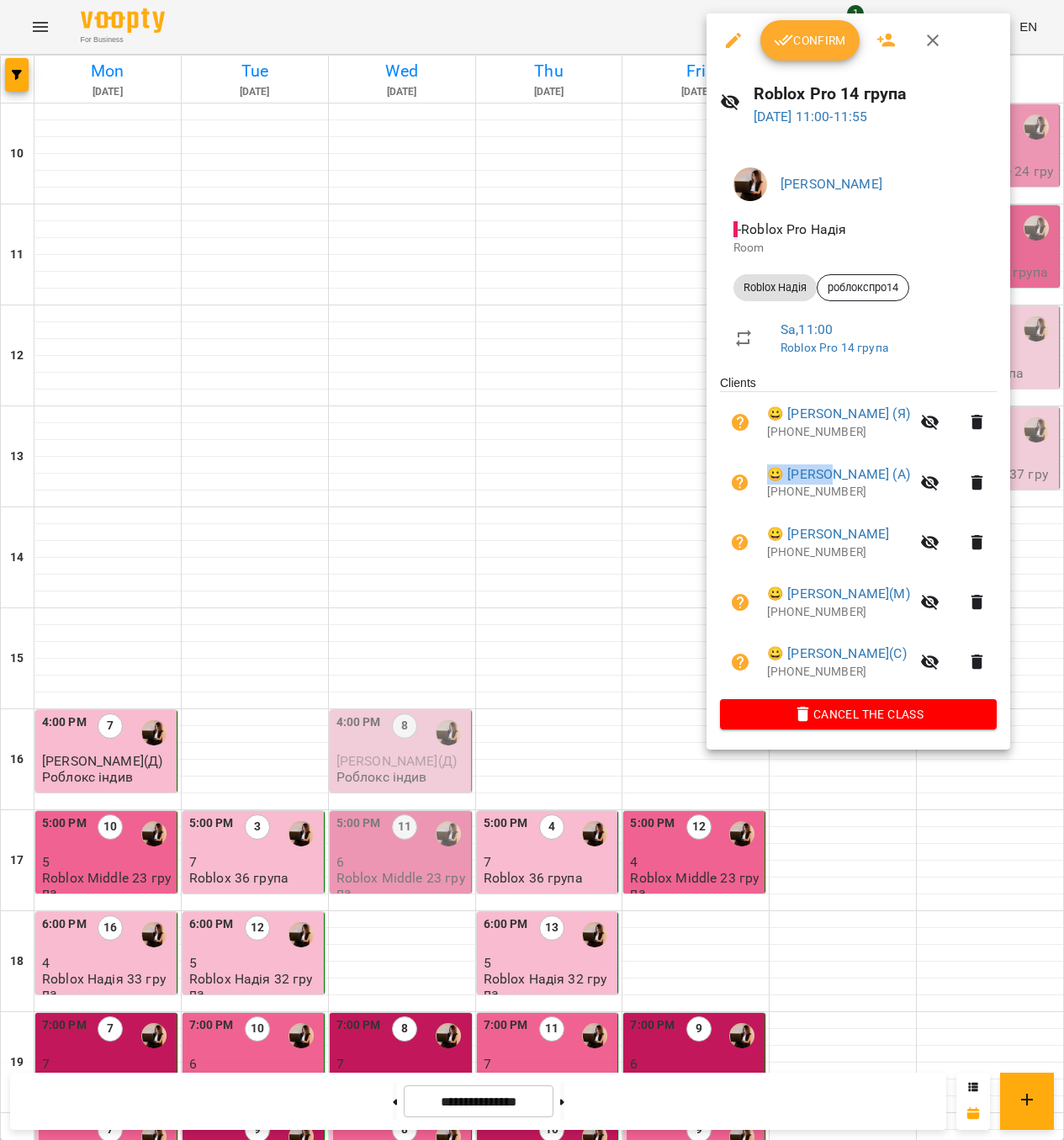
drag, startPoint x: 760, startPoint y: 471, endPoint x: 841, endPoint y: 463, distance: 81.4
click at [841, 463] on li "😀 [PERSON_NAME] (А) [PHONE_NUMBER]" at bounding box center [858, 481] width 277 height 59
copy link "😀 [PERSON_NAME]"
click at [798, 55] on button "Confirm" at bounding box center [810, 40] width 99 height 40
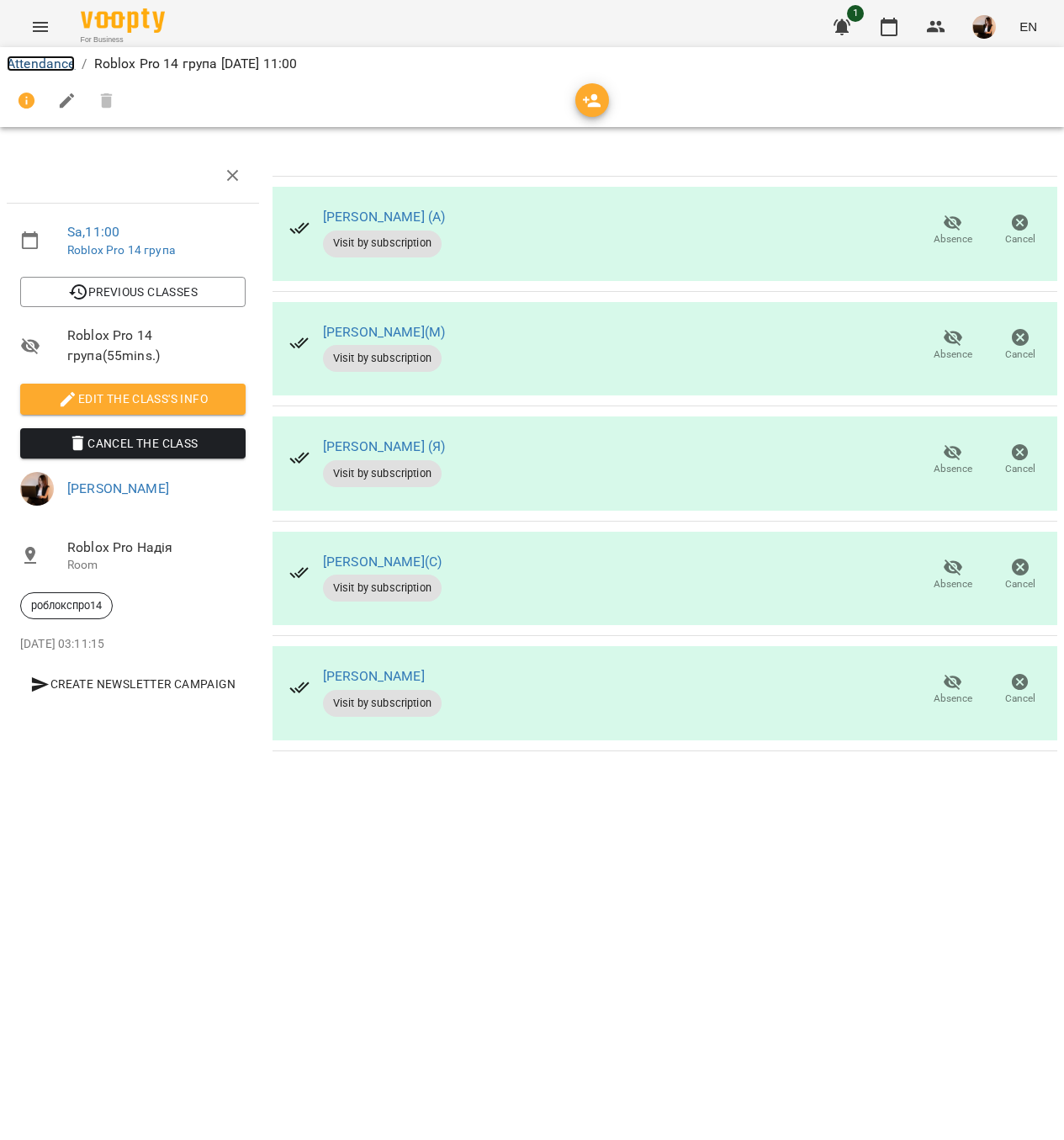
click at [18, 59] on link "Attendance" at bounding box center [41, 63] width 68 height 16
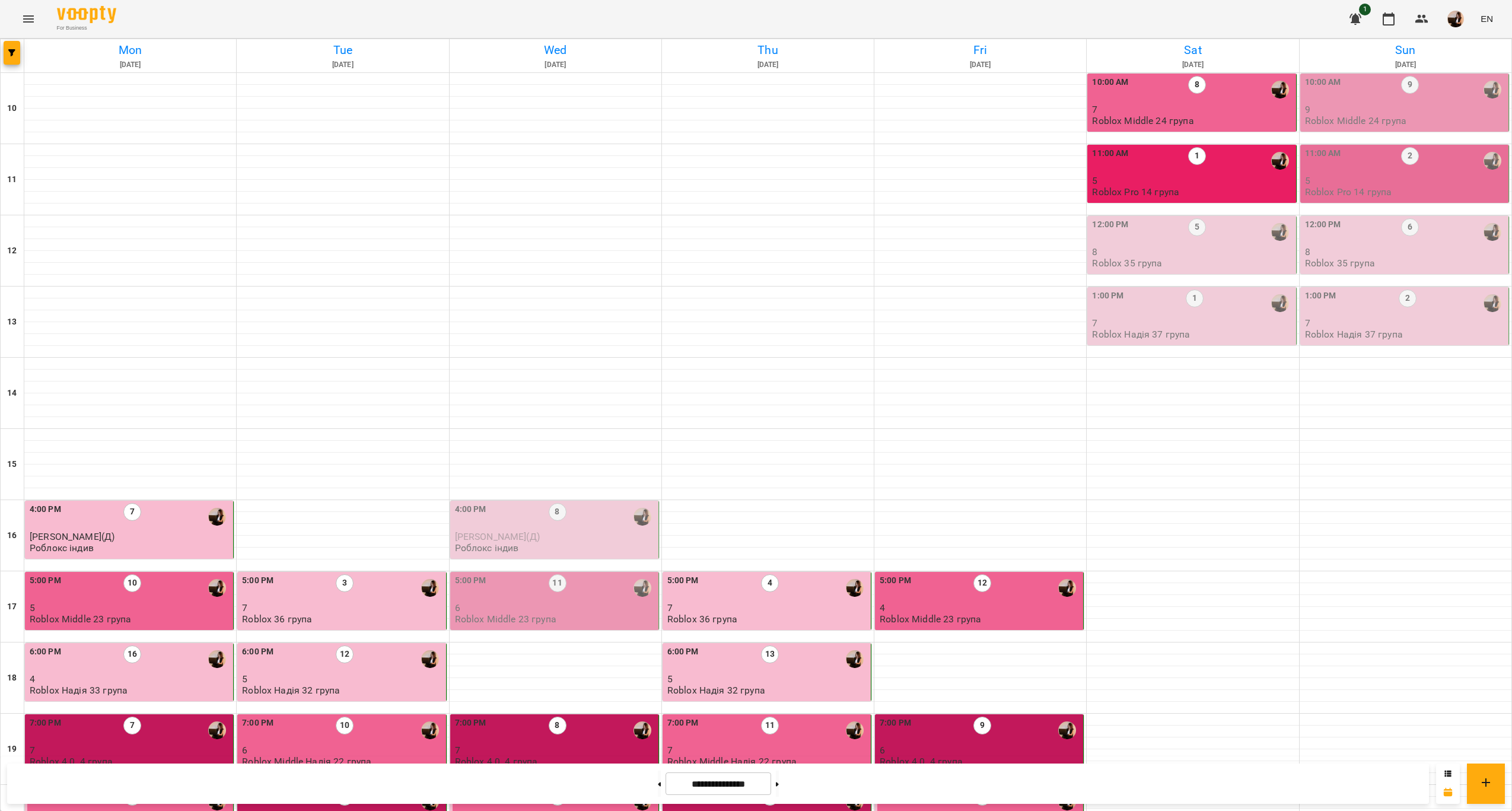
scroll to position [178, 0]
click at [145, 645] on div "6:00 PM 16" at bounding box center [130, 659] width 201 height 27
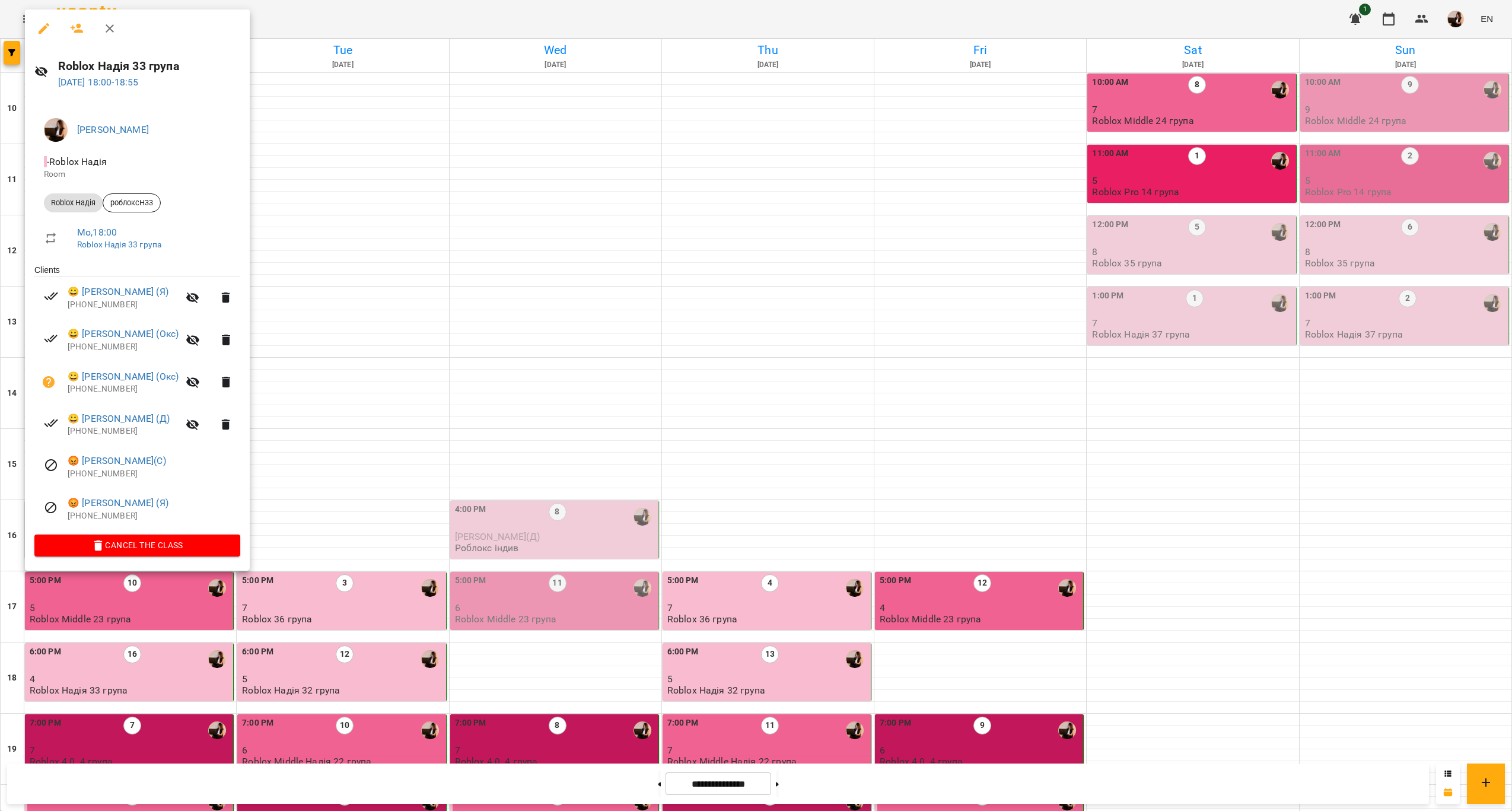
click at [1015, 436] on div at bounding box center [756, 406] width 1512 height 811
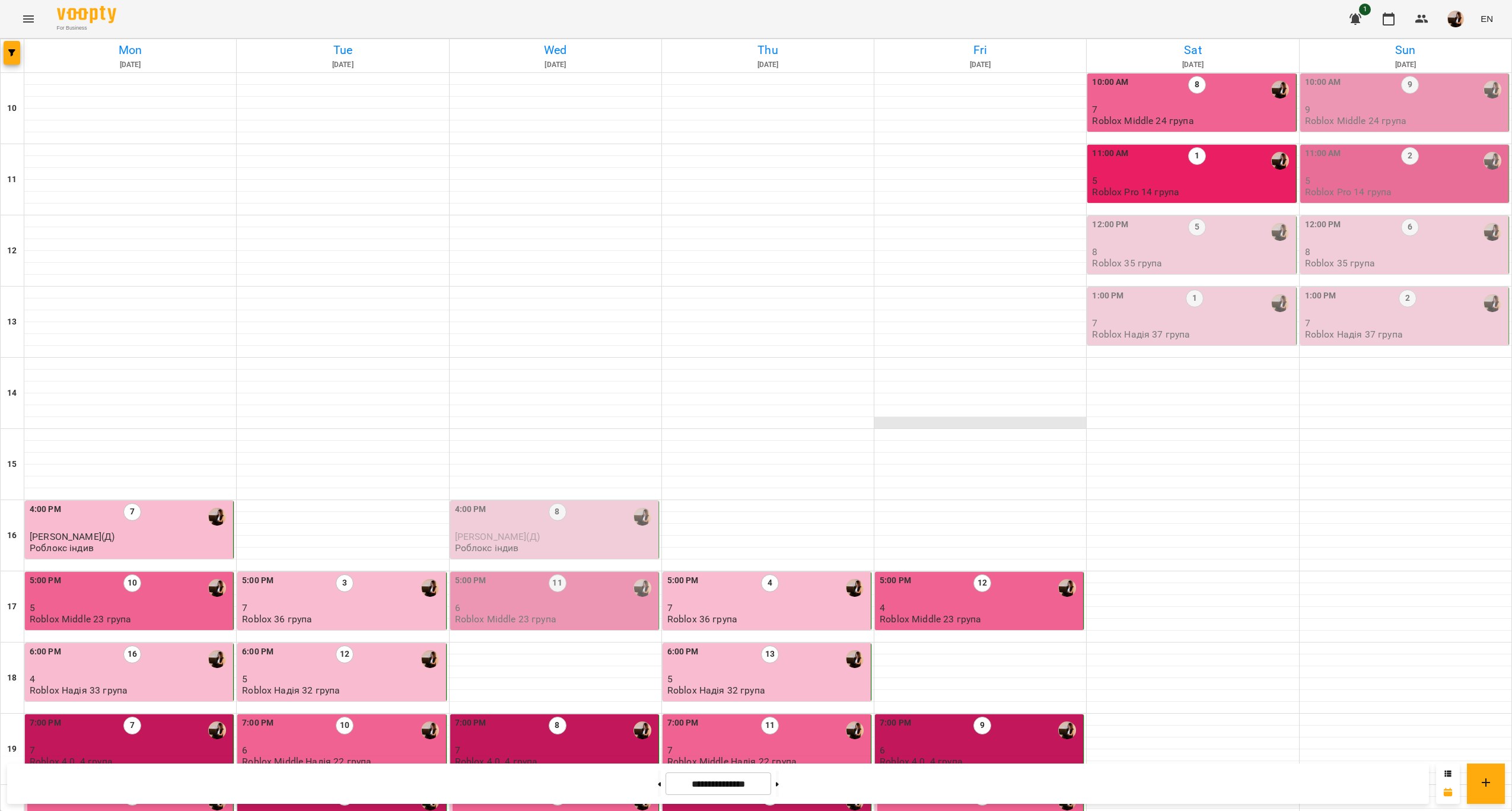
scroll to position [0, 0]
click at [1191, 171] on div "1" at bounding box center [1197, 161] width 18 height 27
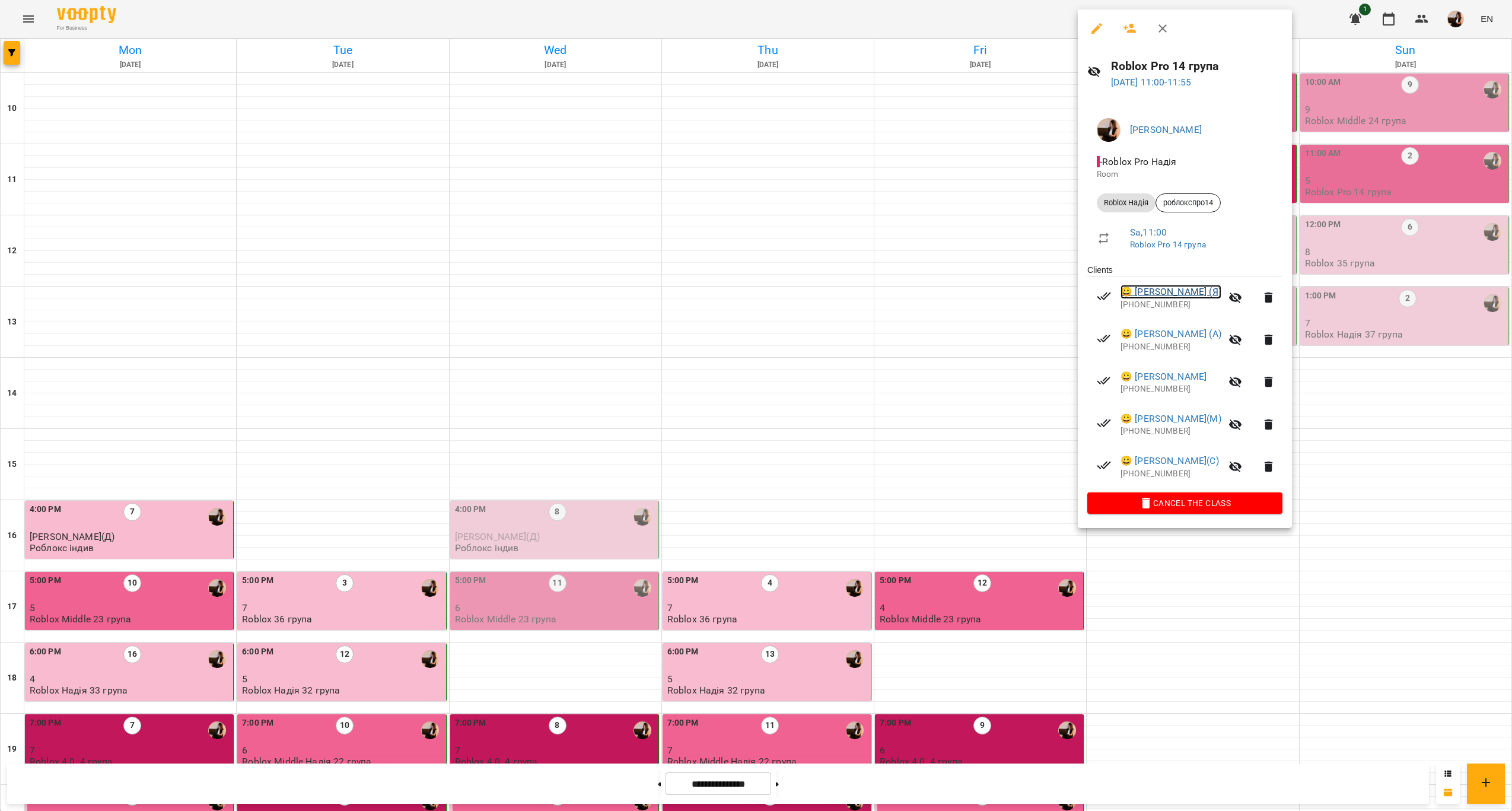
click at [1174, 293] on link "😀 [PERSON_NAME] (Я)" at bounding box center [1171, 291] width 101 height 14
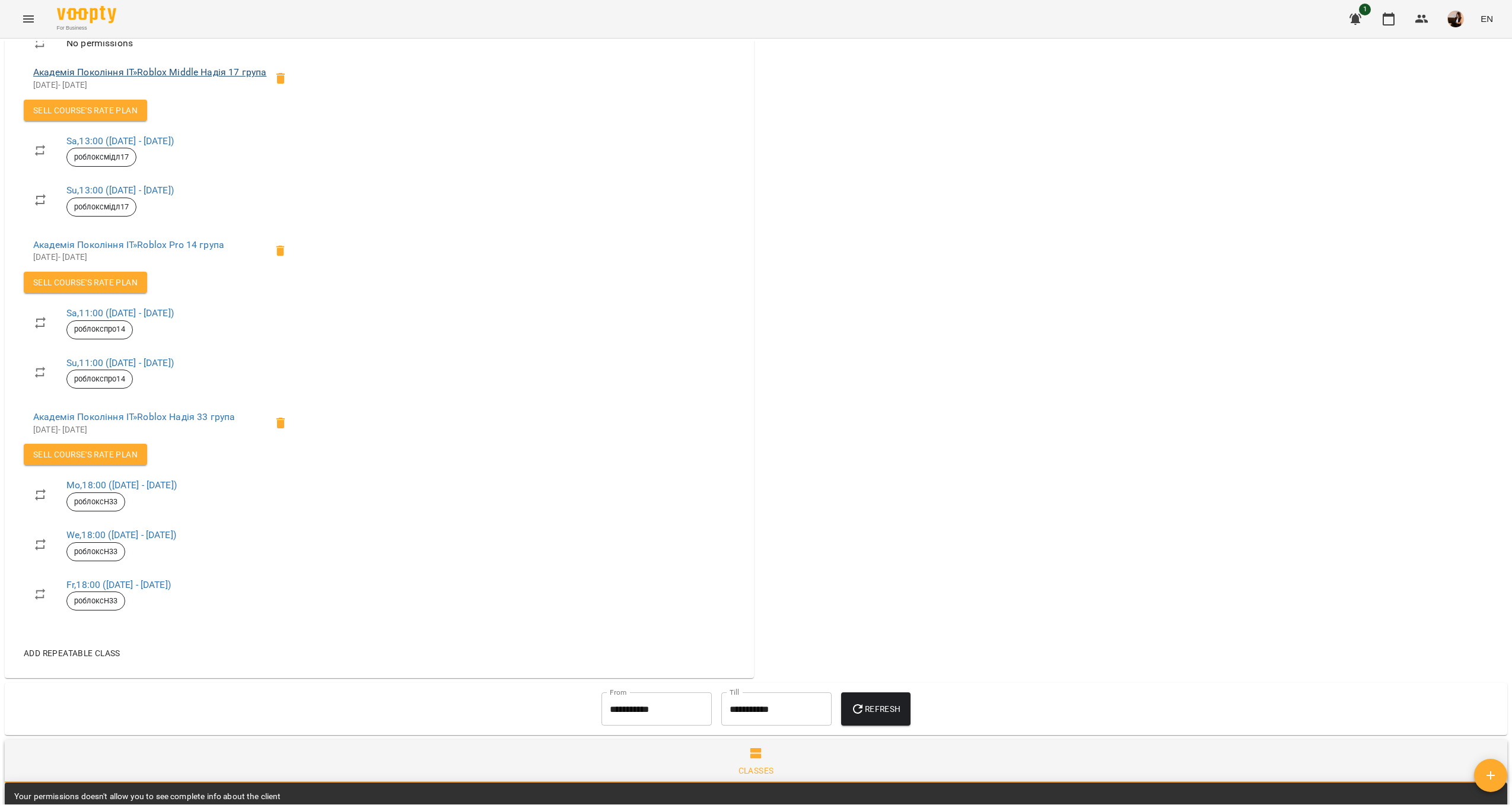
scroll to position [703, 0]
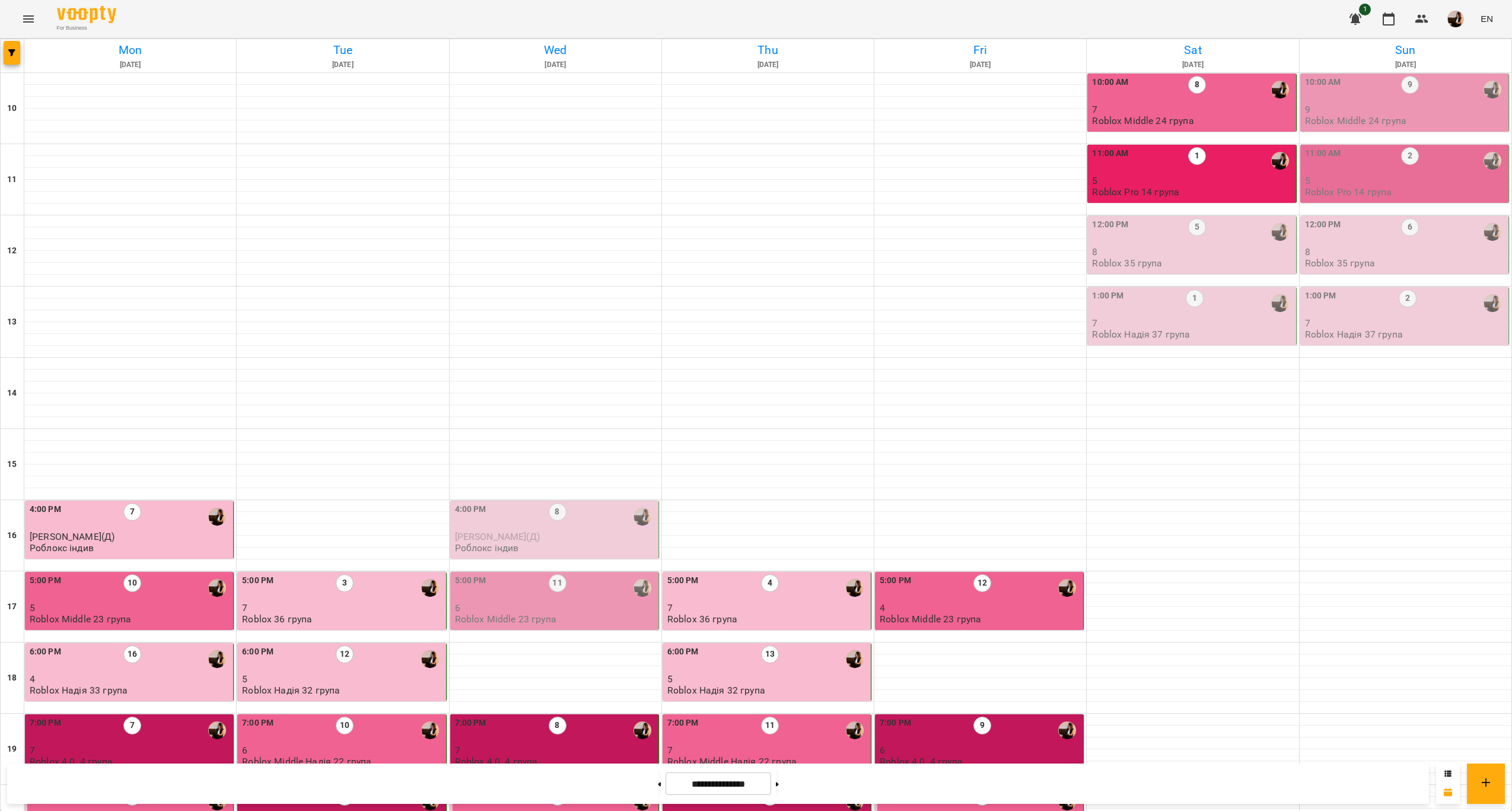
click at [1230, 252] on p "8" at bounding box center [1192, 252] width 201 height 10
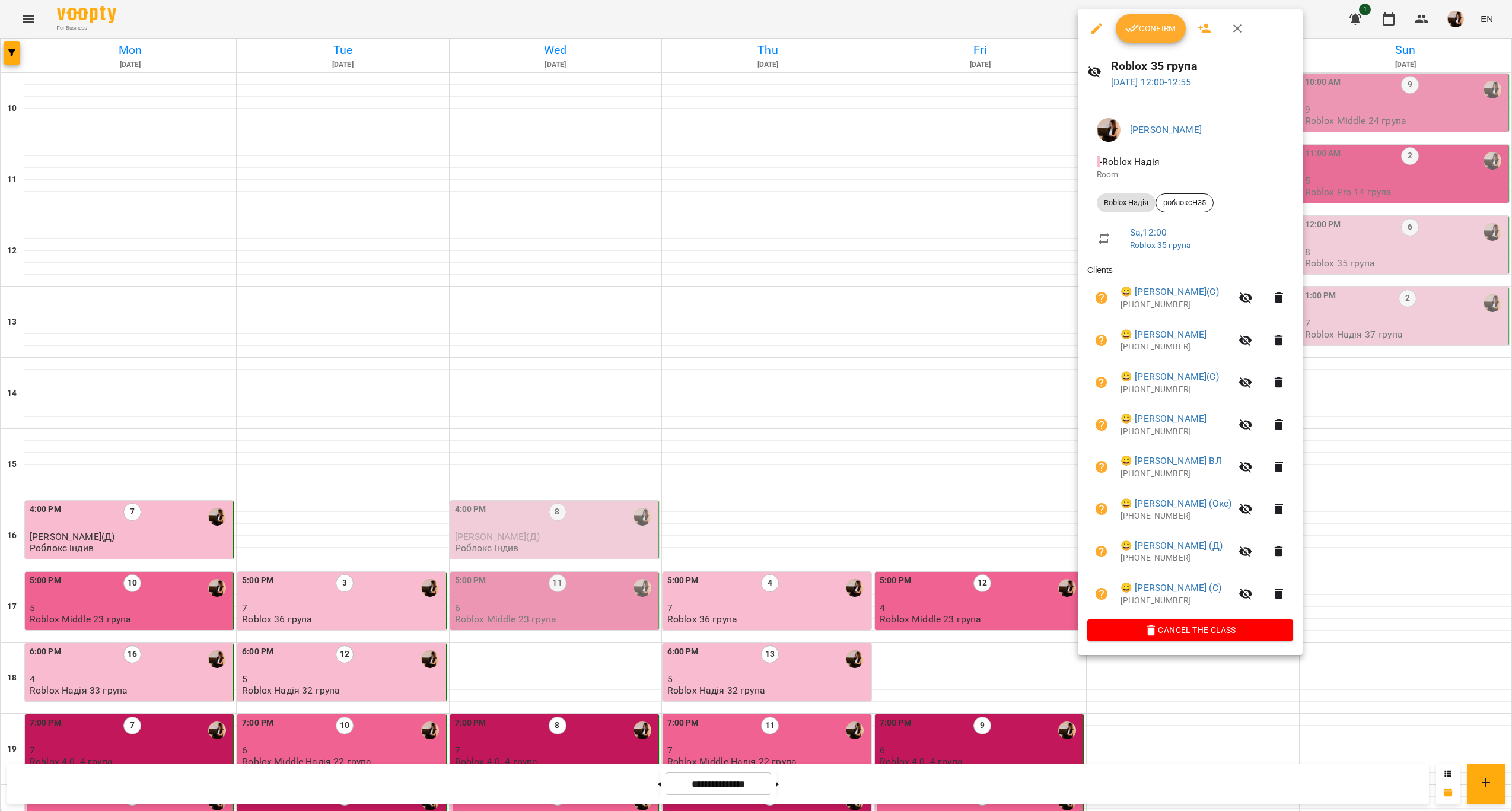
click at [1157, 27] on span "Confirm" at bounding box center [1151, 28] width 51 height 14
